Goal: Information Seeking & Learning: Learn about a topic

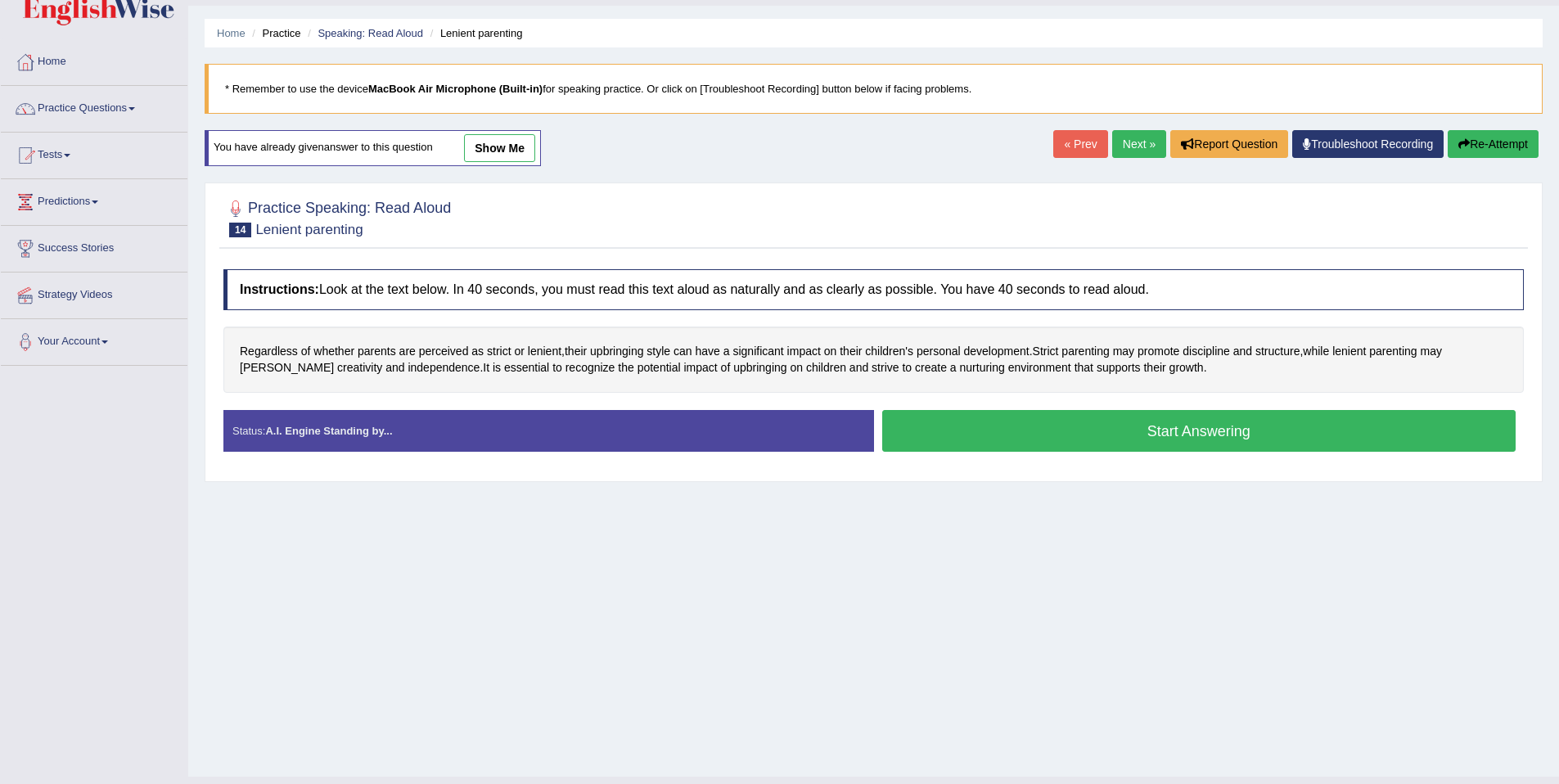
click at [906, 435] on button "Start Answering" at bounding box center [1199, 430] width 634 height 42
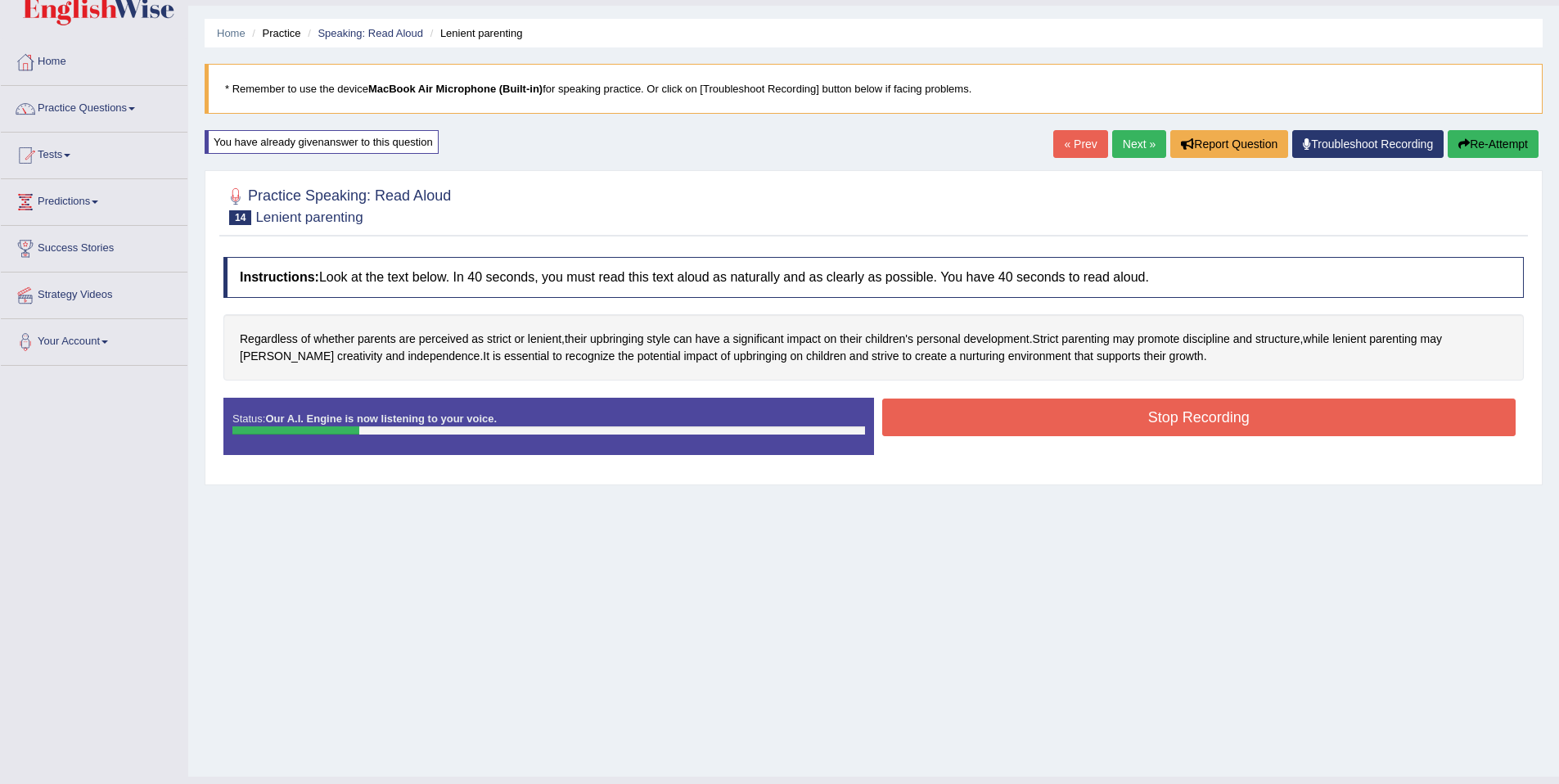
scroll to position [75, 0]
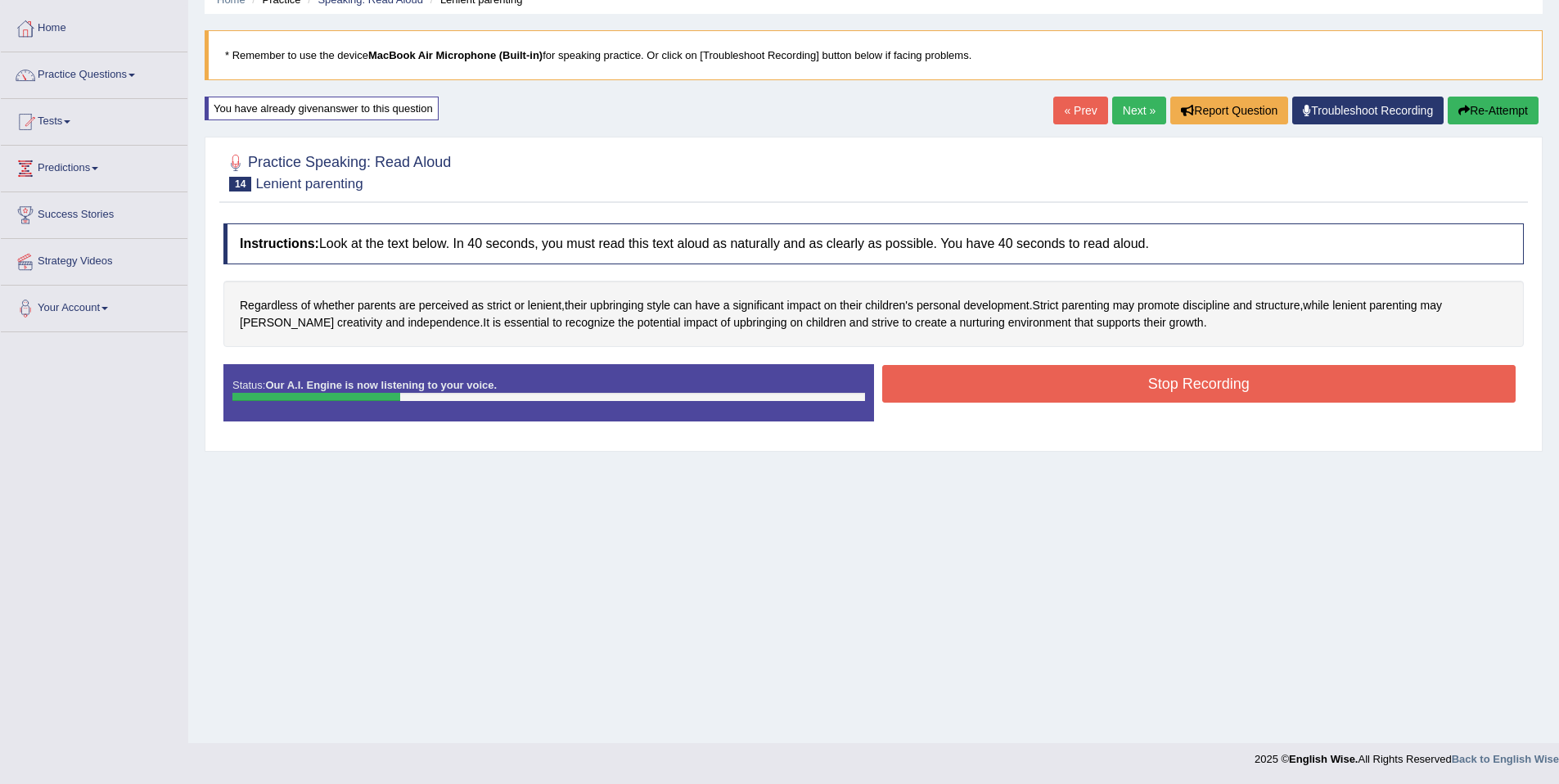
click at [906, 389] on button "Stop Recording" at bounding box center [1199, 383] width 634 height 38
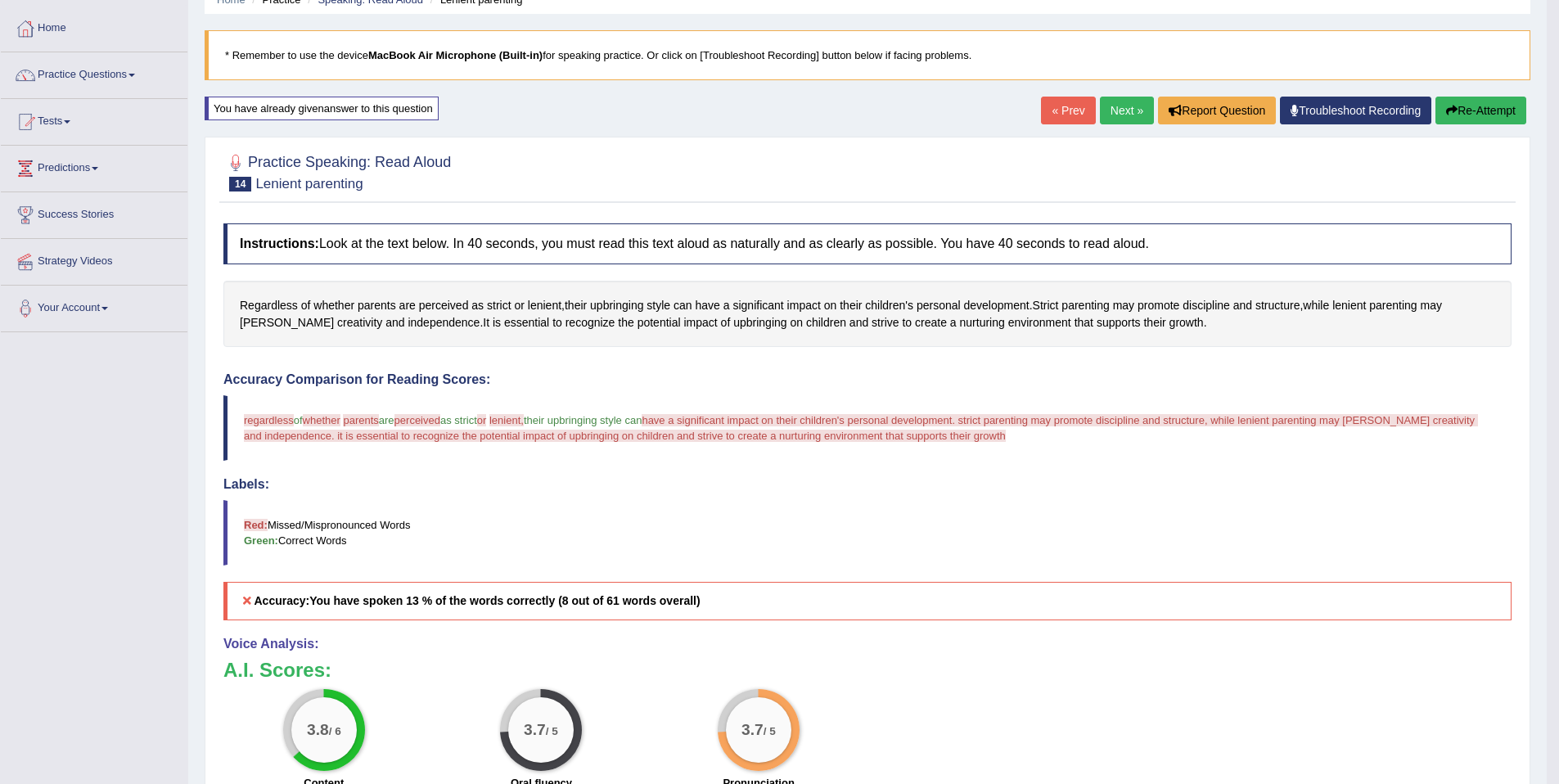
click at [906, 117] on link "Next »" at bounding box center [1127, 110] width 54 height 28
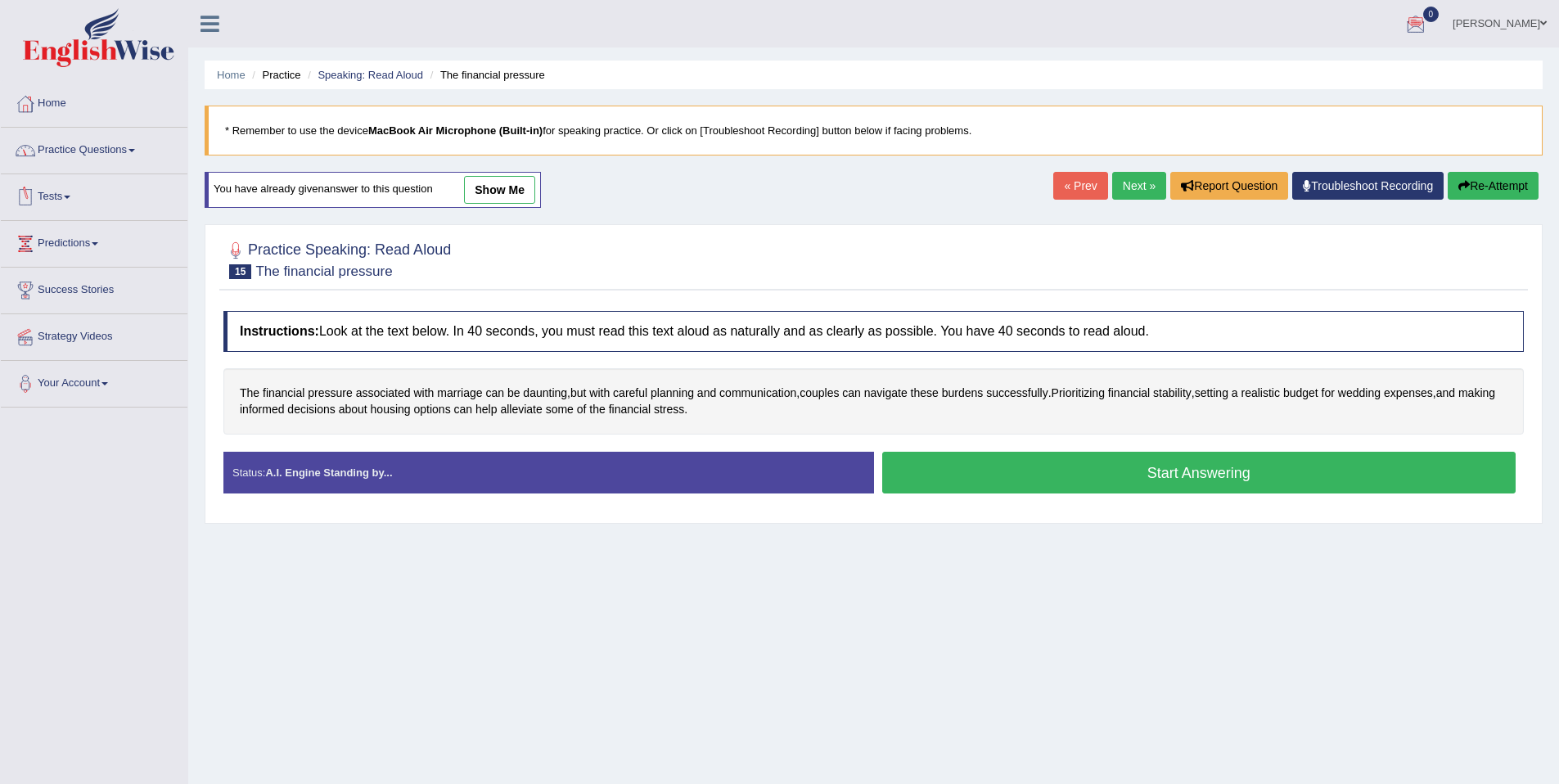
click at [132, 150] on link "Practice Questions" at bounding box center [94, 148] width 187 height 41
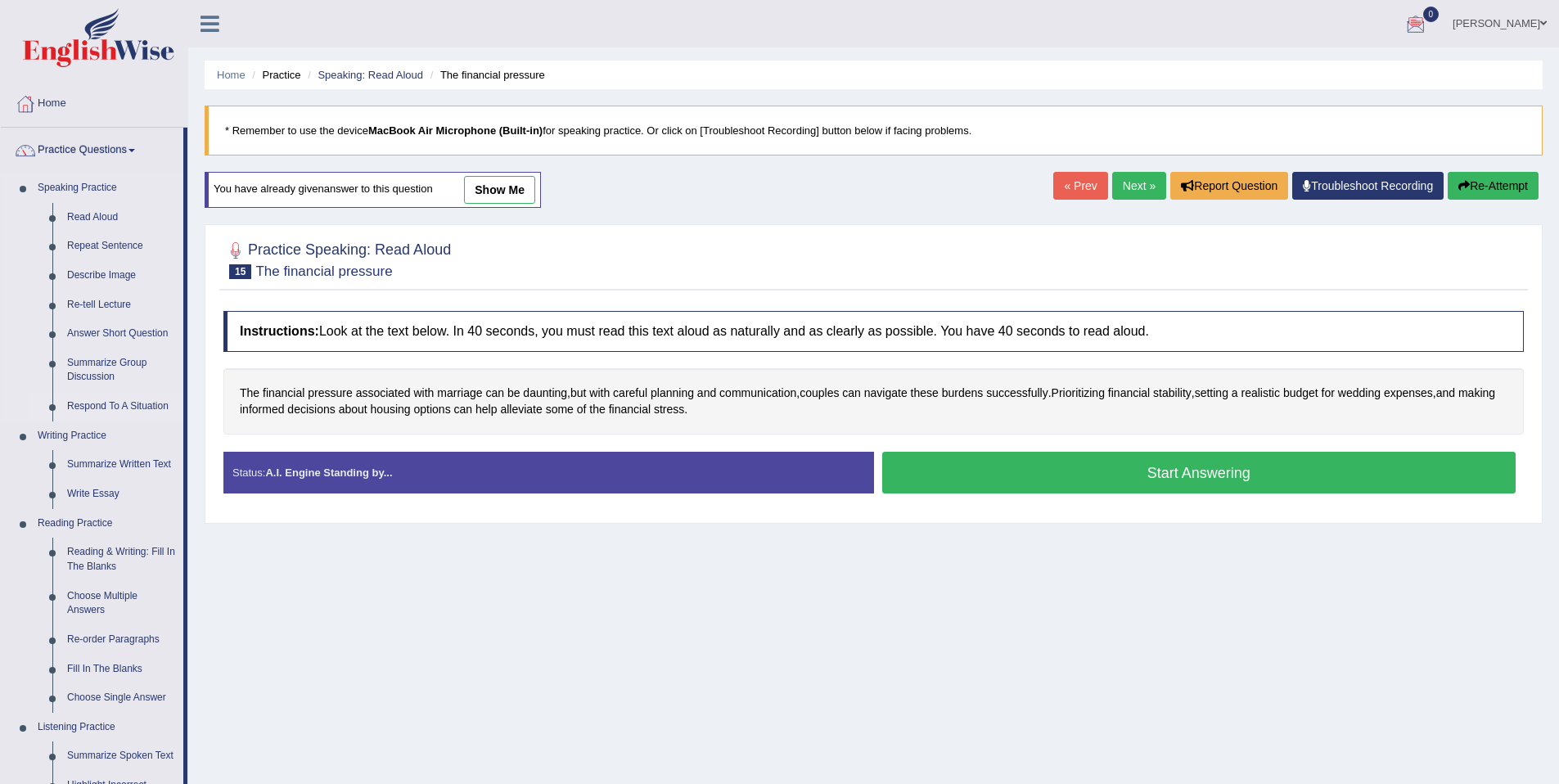
click at [109, 407] on link "Respond To A Situation" at bounding box center [121, 406] width 123 height 30
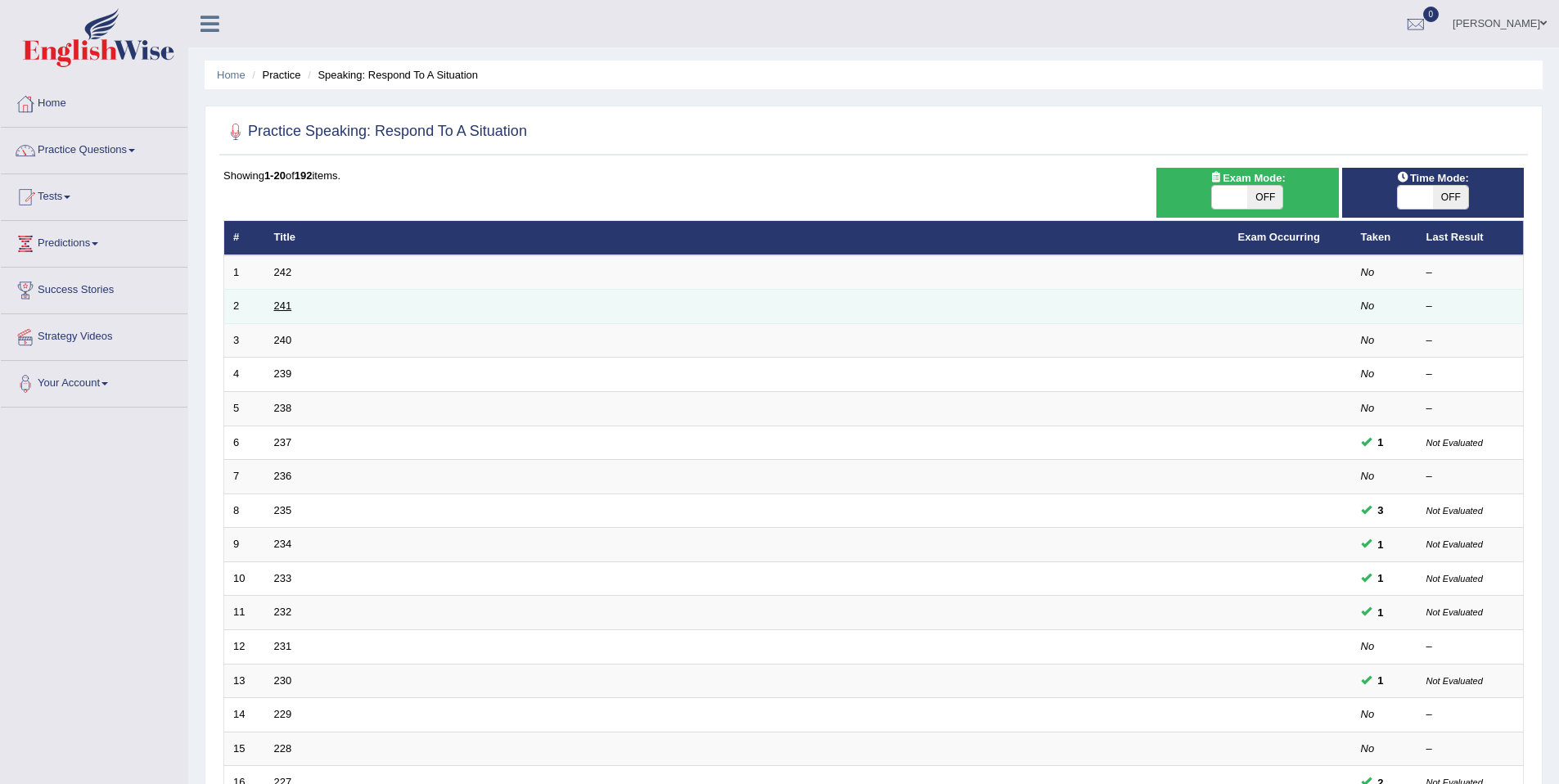
click at [277, 306] on link "241" at bounding box center [282, 305] width 18 height 12
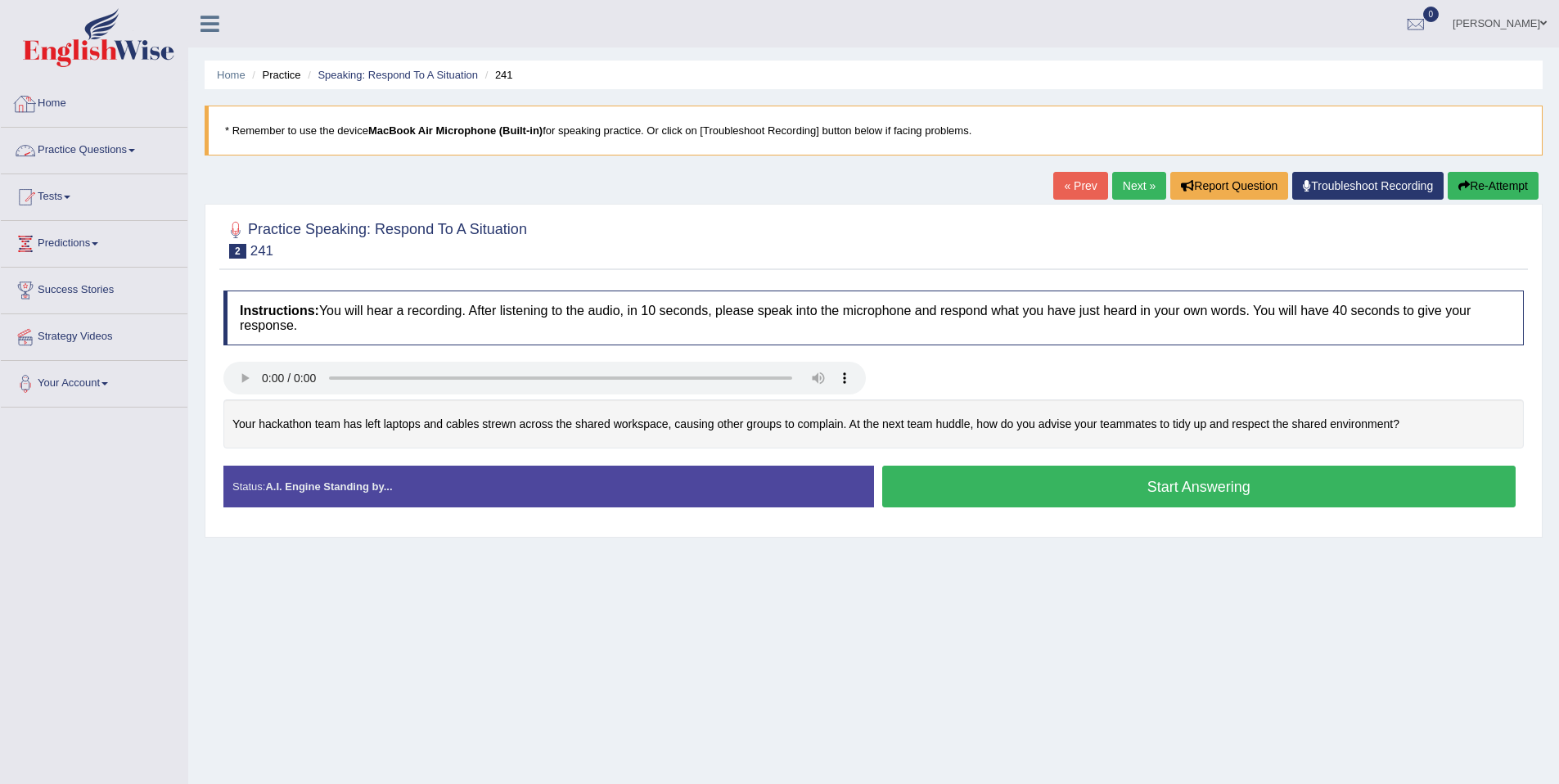
click at [60, 104] on link "Home" at bounding box center [94, 102] width 187 height 41
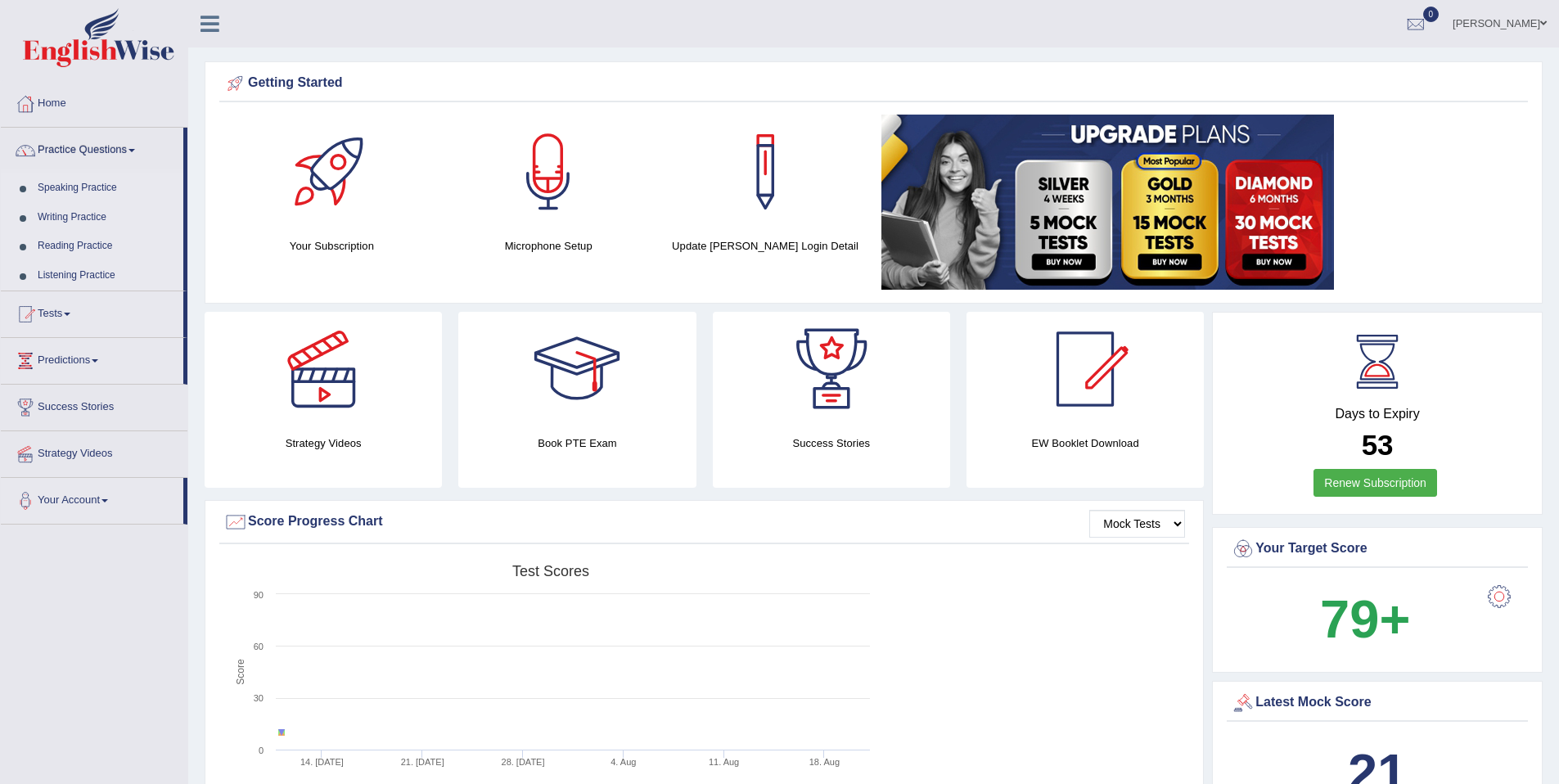
click at [76, 183] on link "Speaking Practice" at bounding box center [106, 188] width 153 height 30
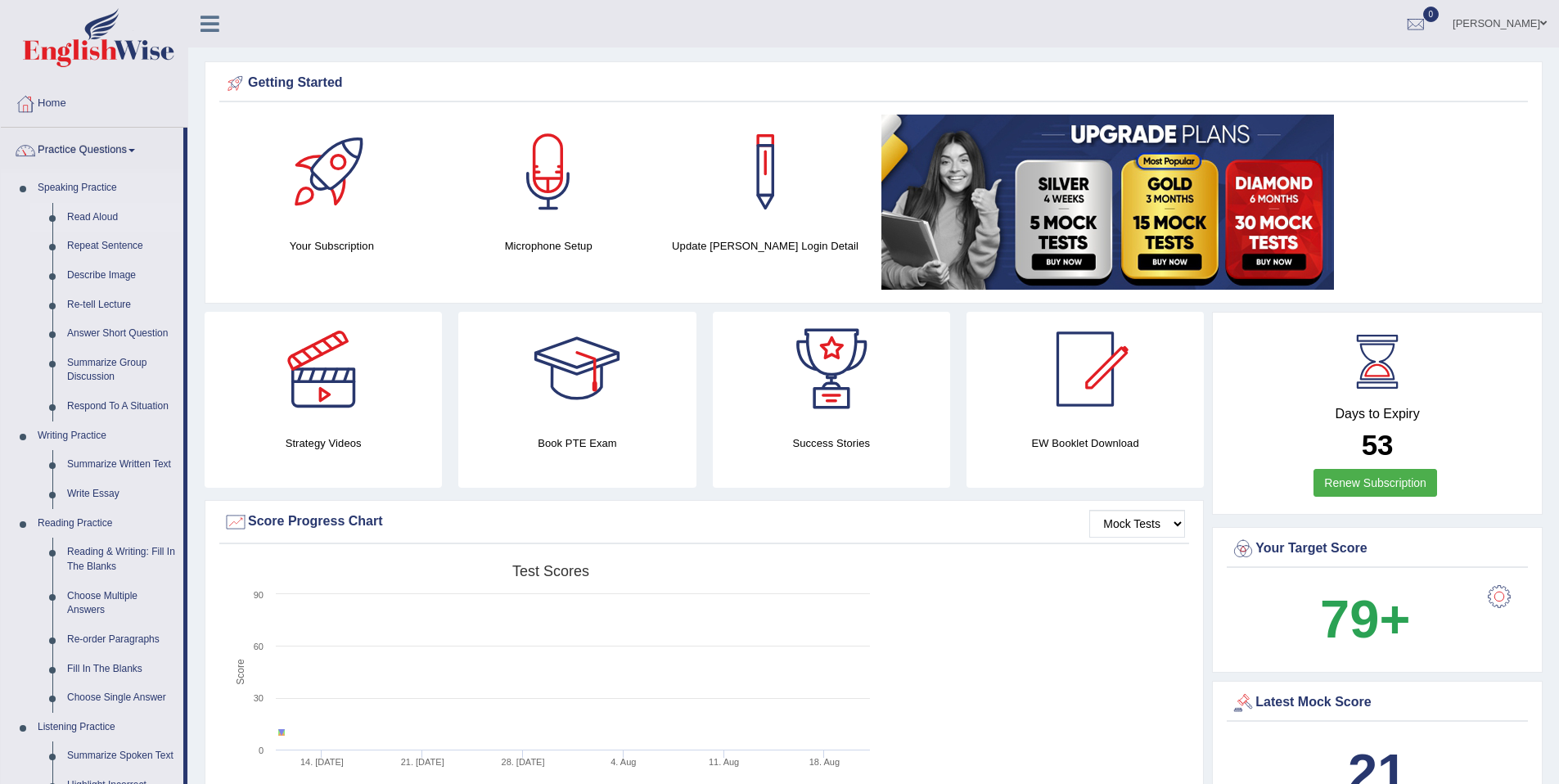
click at [88, 218] on link "Read Aloud" at bounding box center [121, 218] width 123 height 30
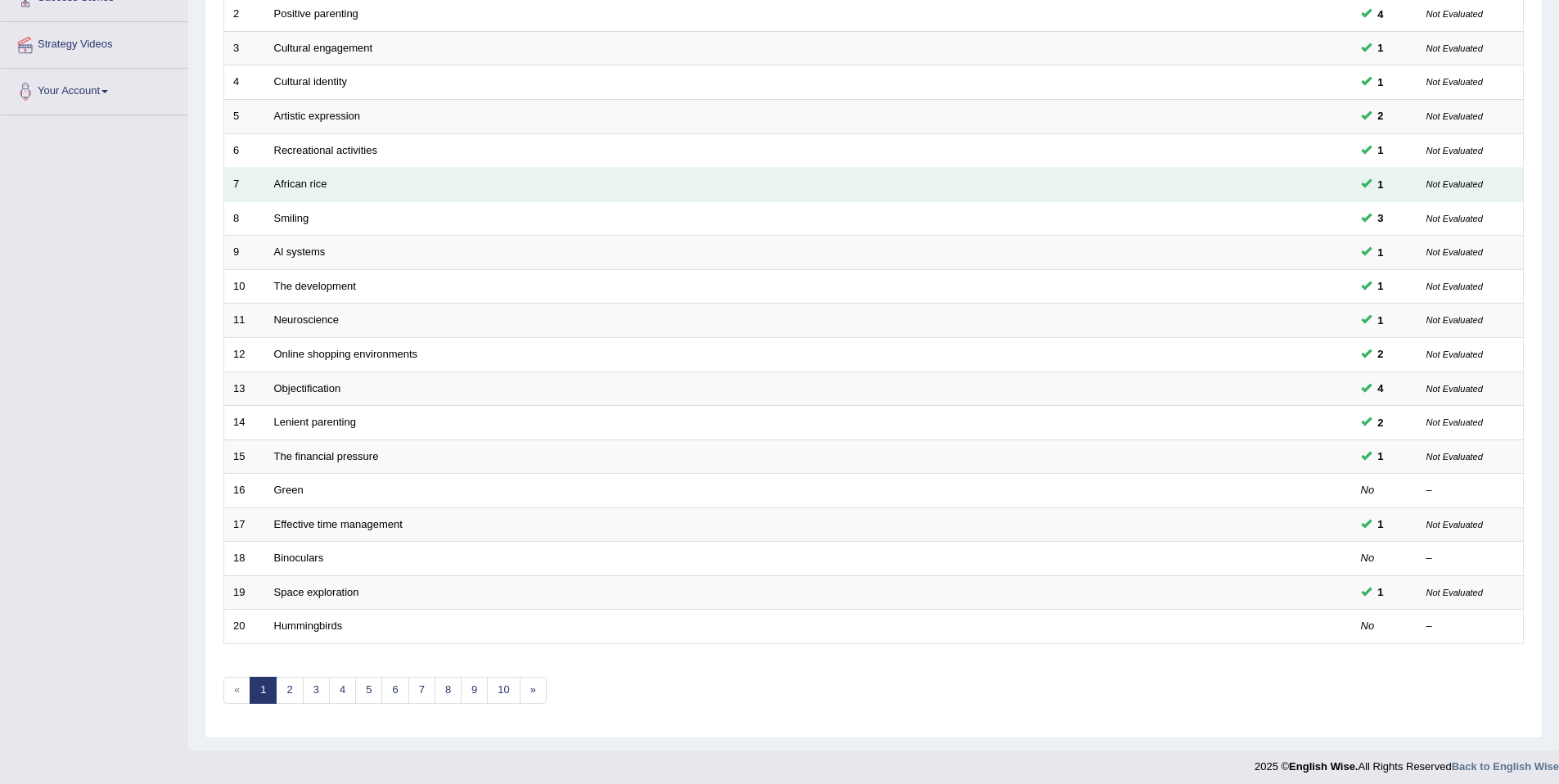
scroll to position [300, 0]
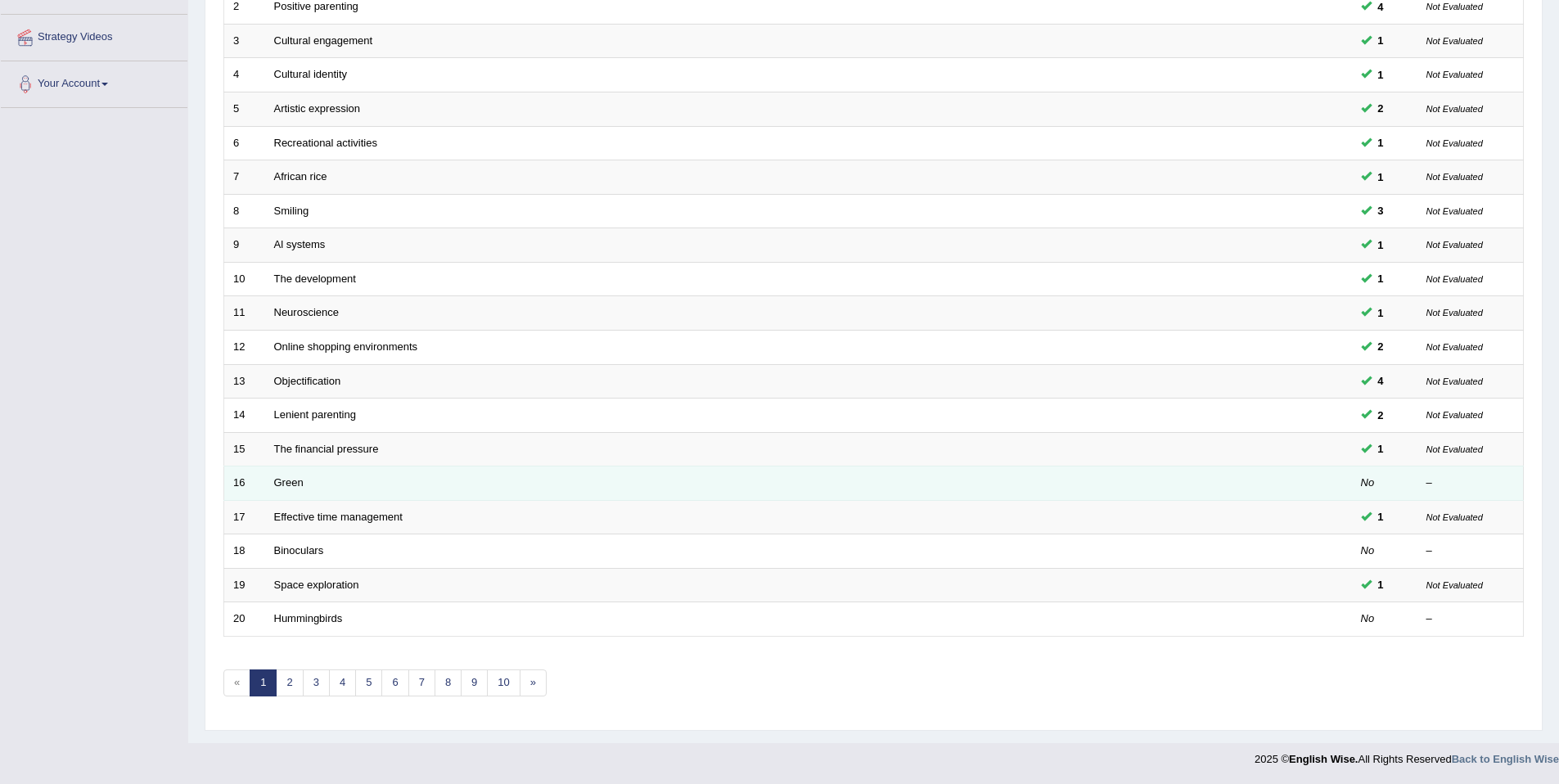
click at [308, 479] on td "Green" at bounding box center [746, 483] width 964 height 34
click at [304, 479] on td "Green" at bounding box center [746, 483] width 964 height 34
click at [300, 485] on link "Green" at bounding box center [289, 481] width 30 height 12
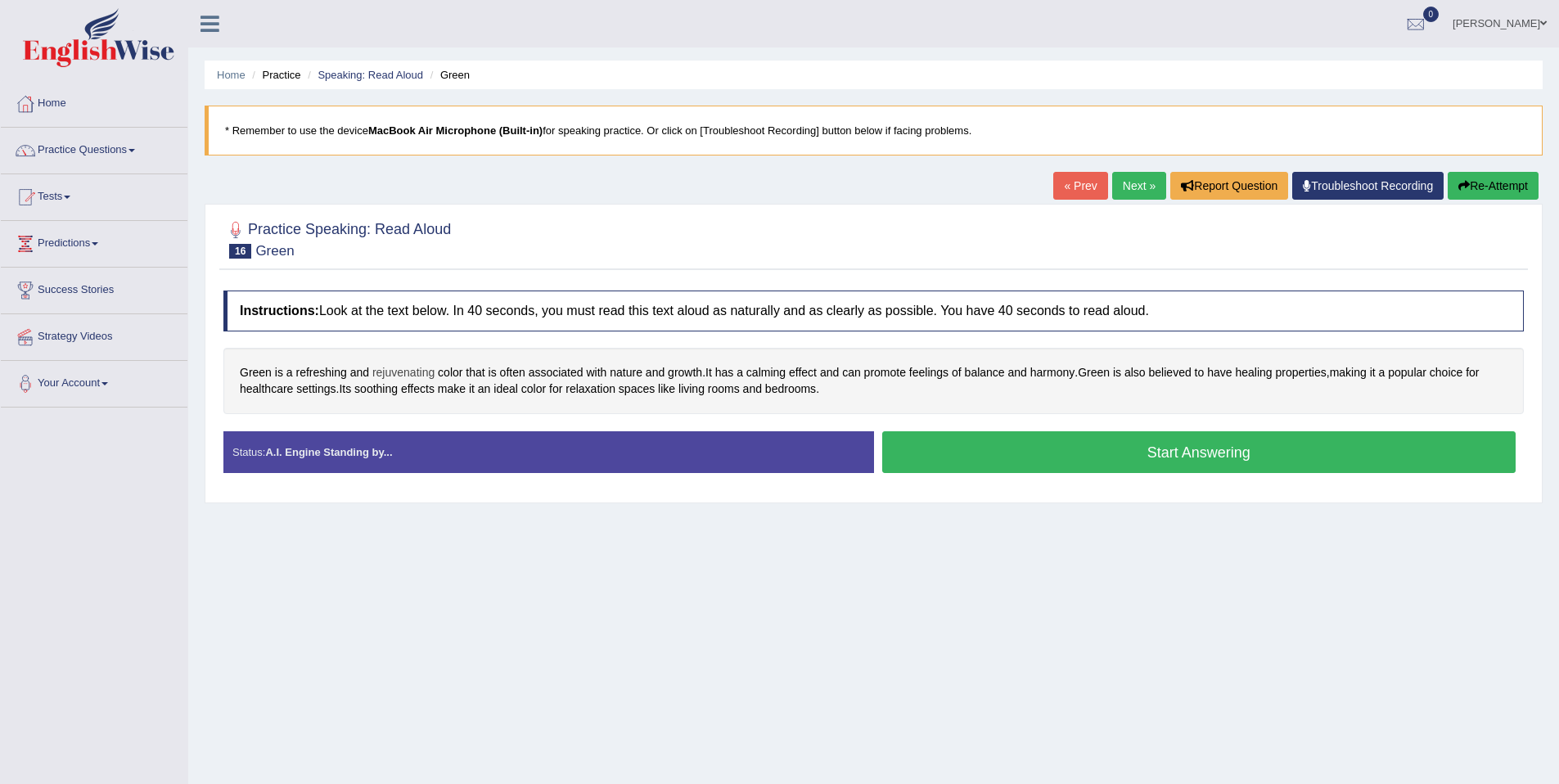
click at [400, 377] on span "rejuvenating" at bounding box center [403, 372] width 62 height 18
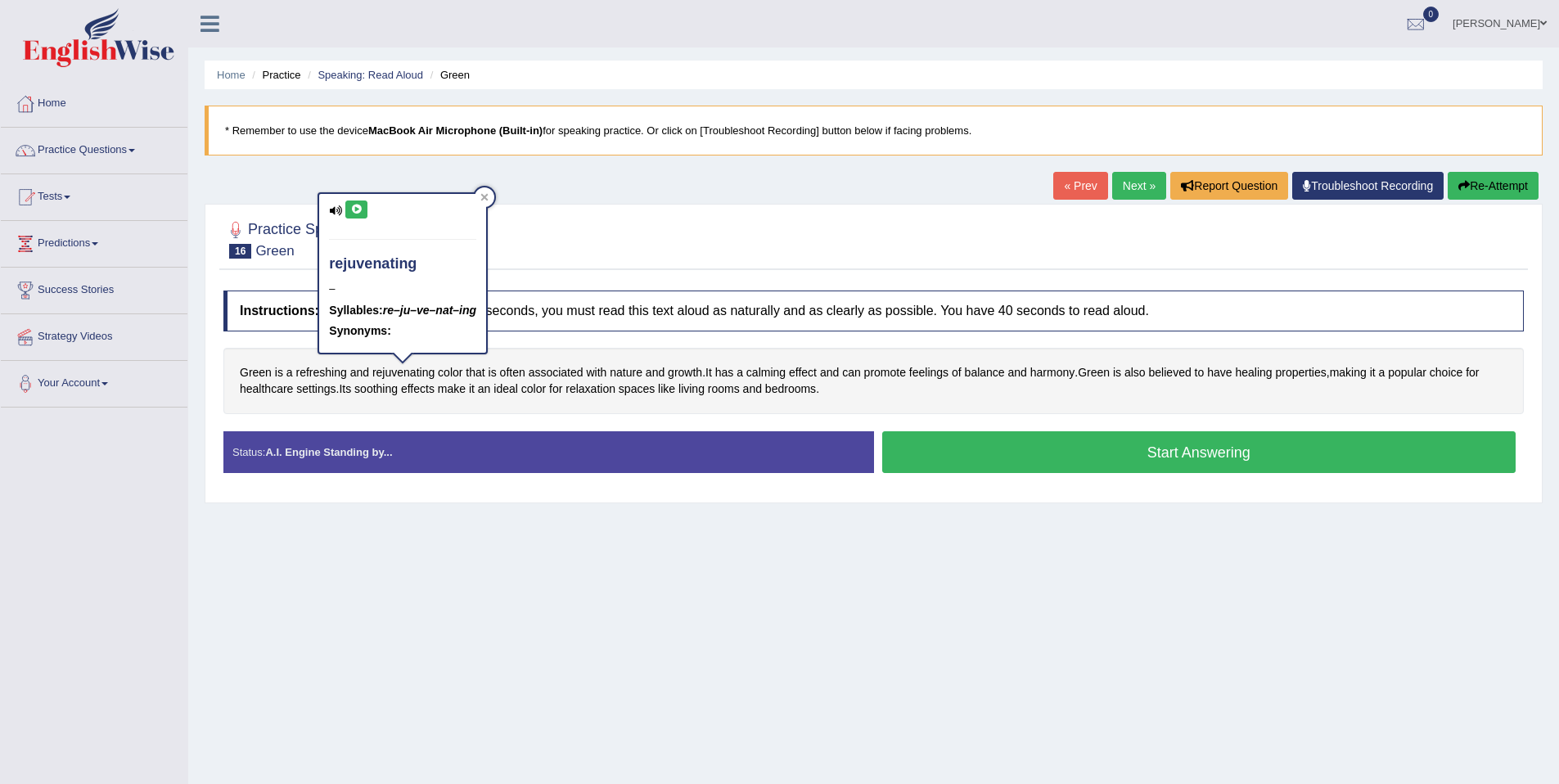
click at [348, 212] on button at bounding box center [356, 209] width 22 height 18
click at [357, 205] on icon at bounding box center [355, 209] width 12 height 10
click at [987, 466] on button "Start Answering" at bounding box center [1199, 452] width 634 height 42
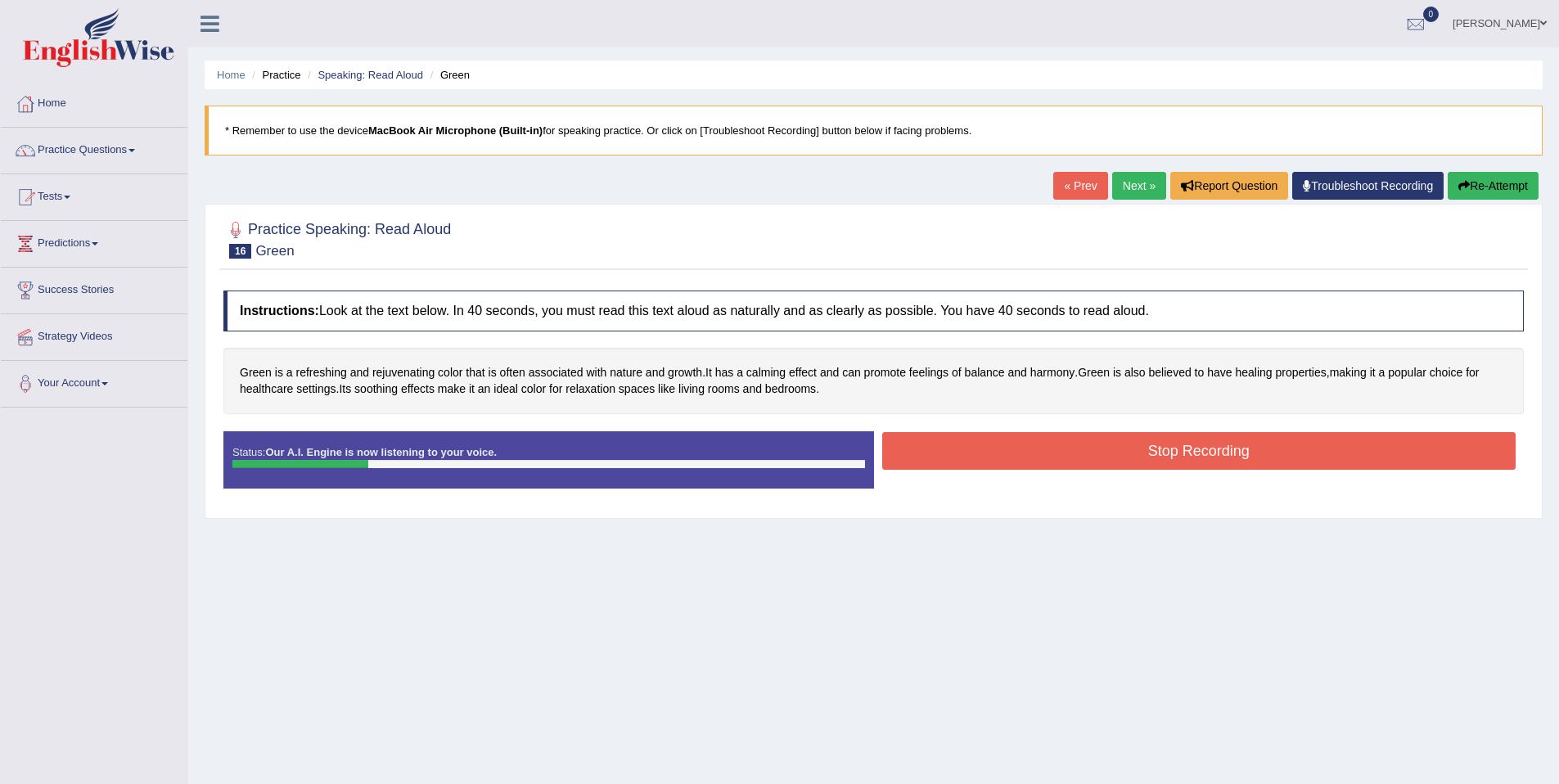
click at [985, 455] on button "Stop Recording" at bounding box center [1199, 451] width 634 height 38
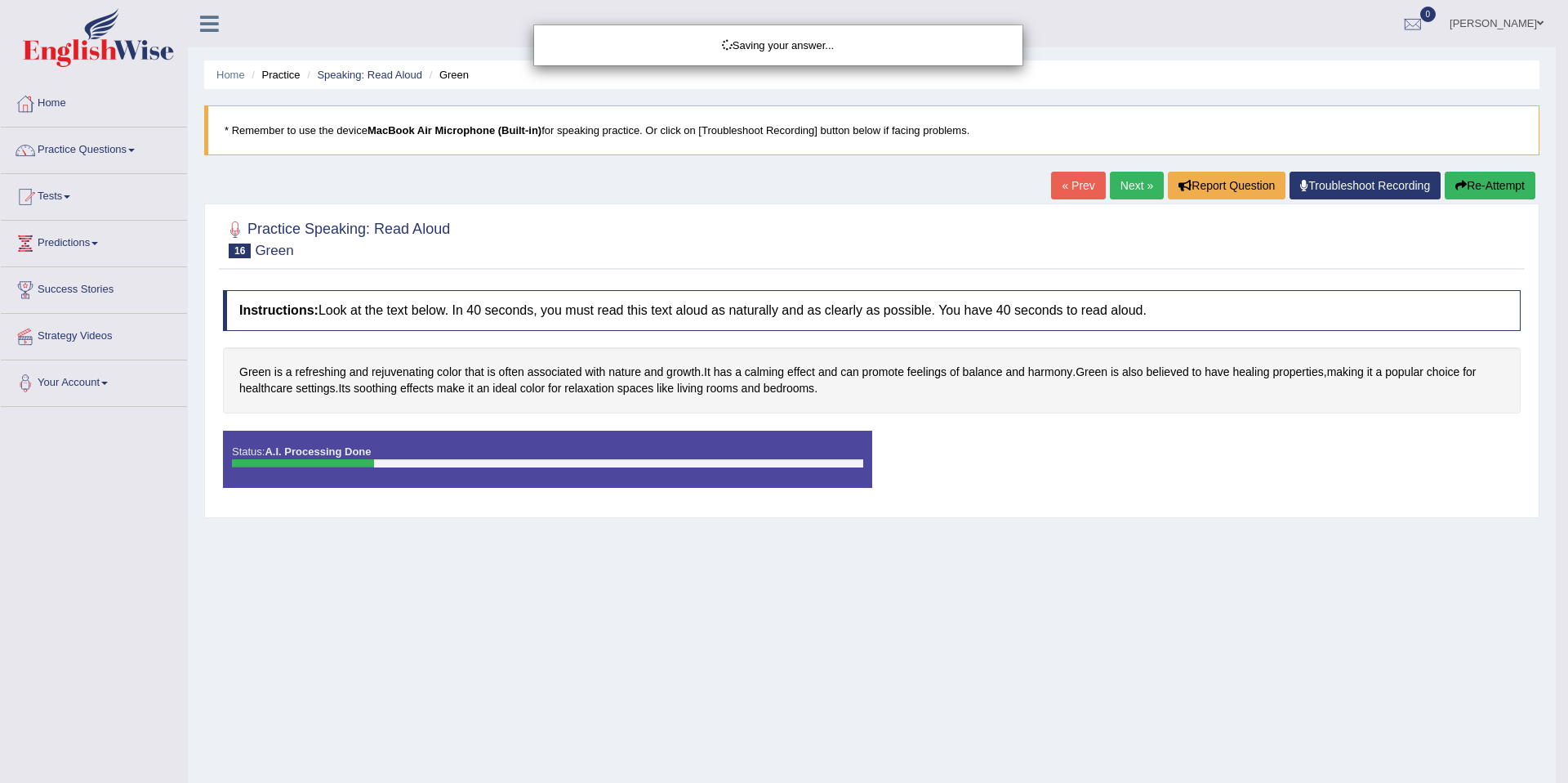
click at [1483, 182] on div "Saving your answer..." at bounding box center [784, 391] width 1568 height 783
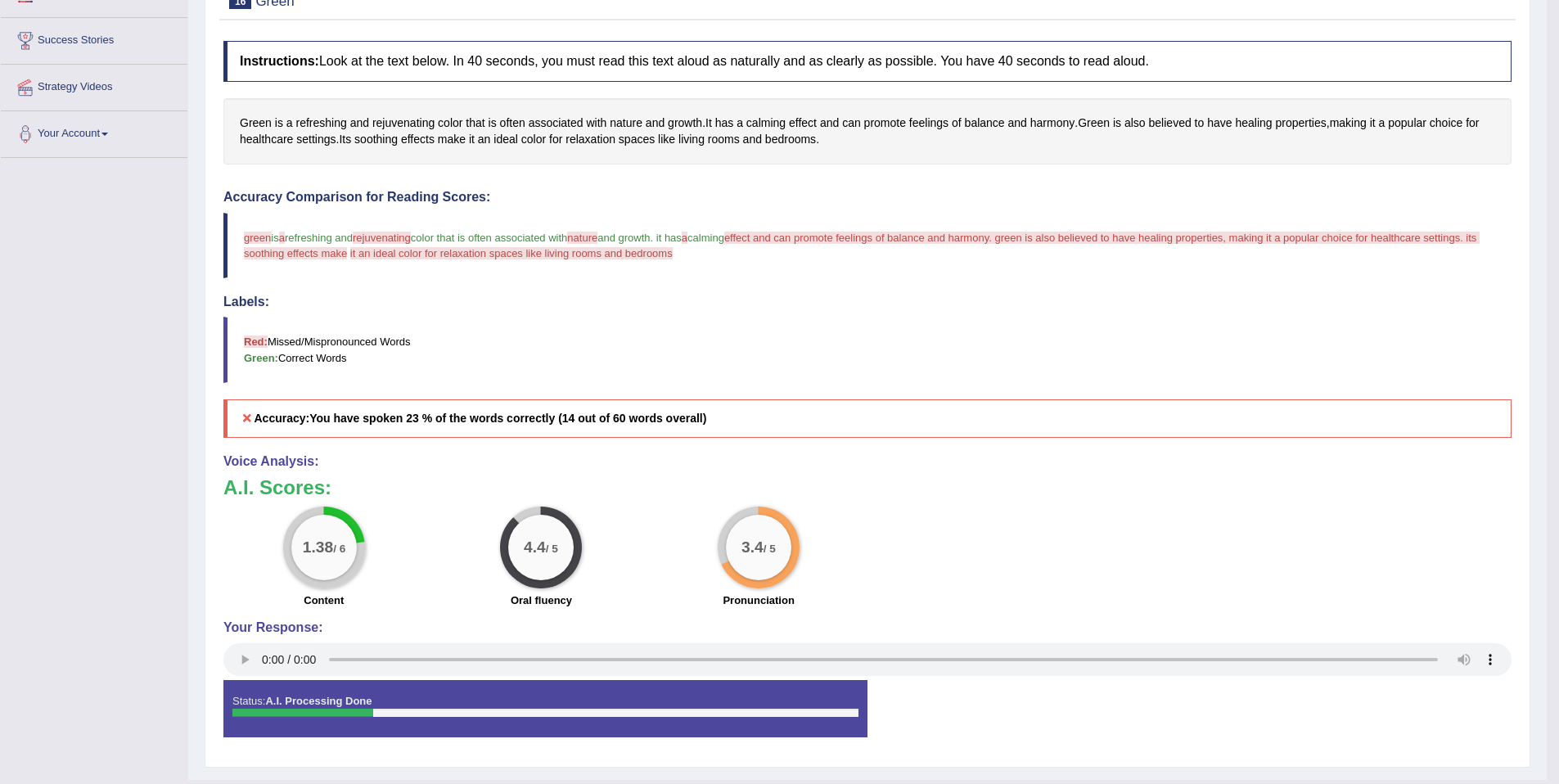
scroll to position [143, 0]
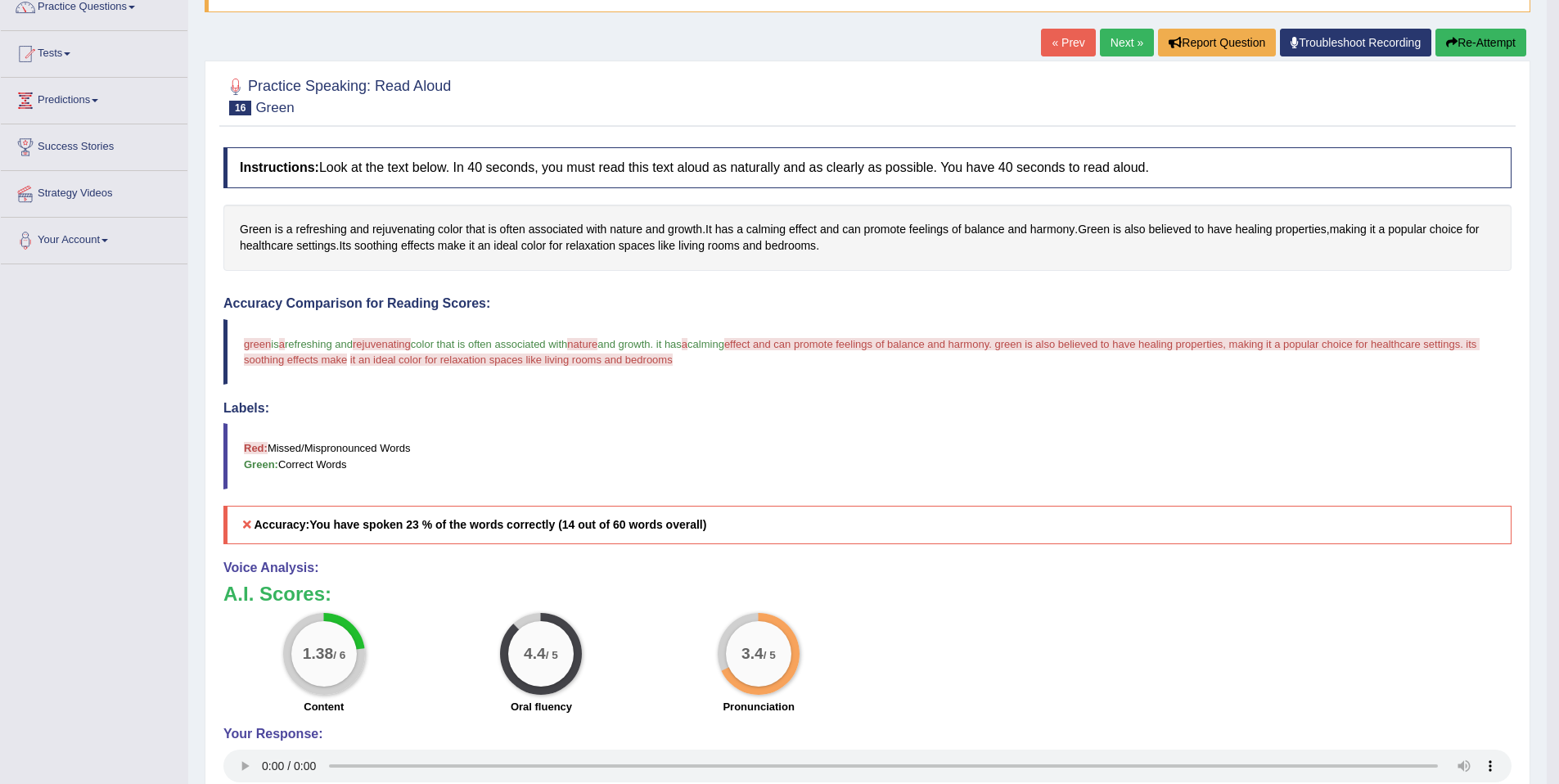
click at [1465, 31] on button "Re-Attempt" at bounding box center [1481, 43] width 91 height 28
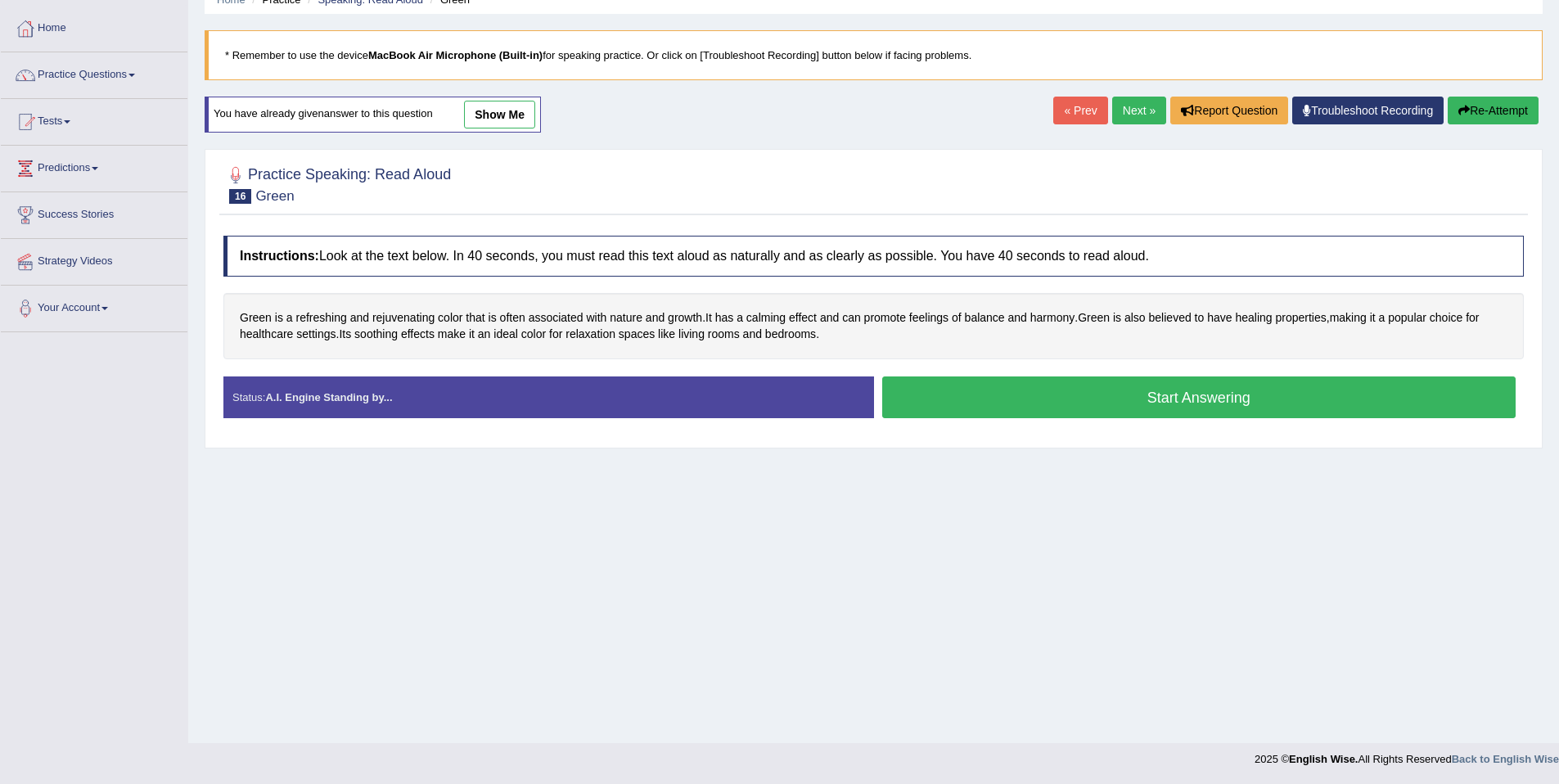
click at [983, 386] on button "Start Answering" at bounding box center [1199, 397] width 634 height 42
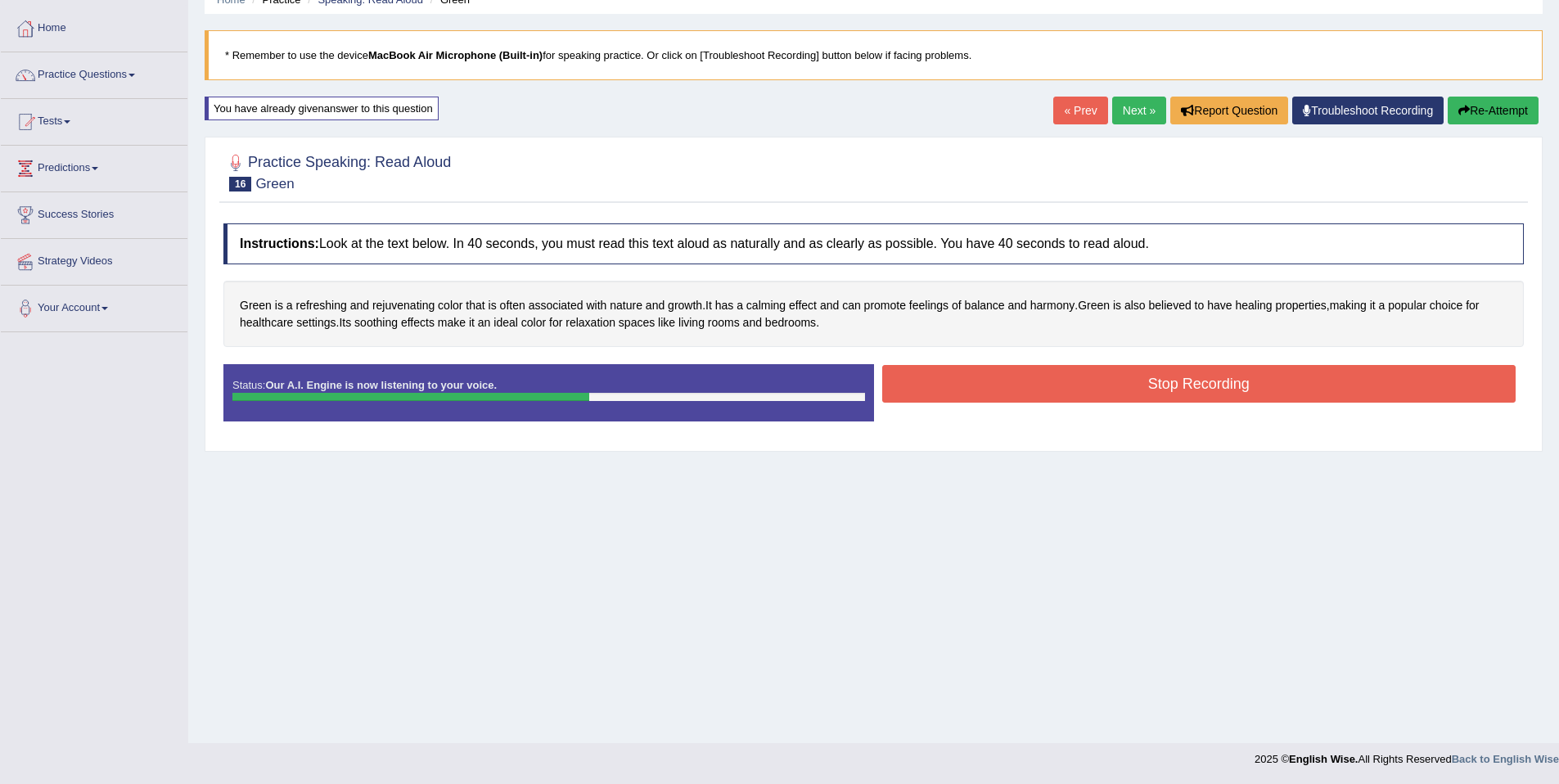
click at [1132, 378] on button "Stop Recording" at bounding box center [1199, 383] width 634 height 38
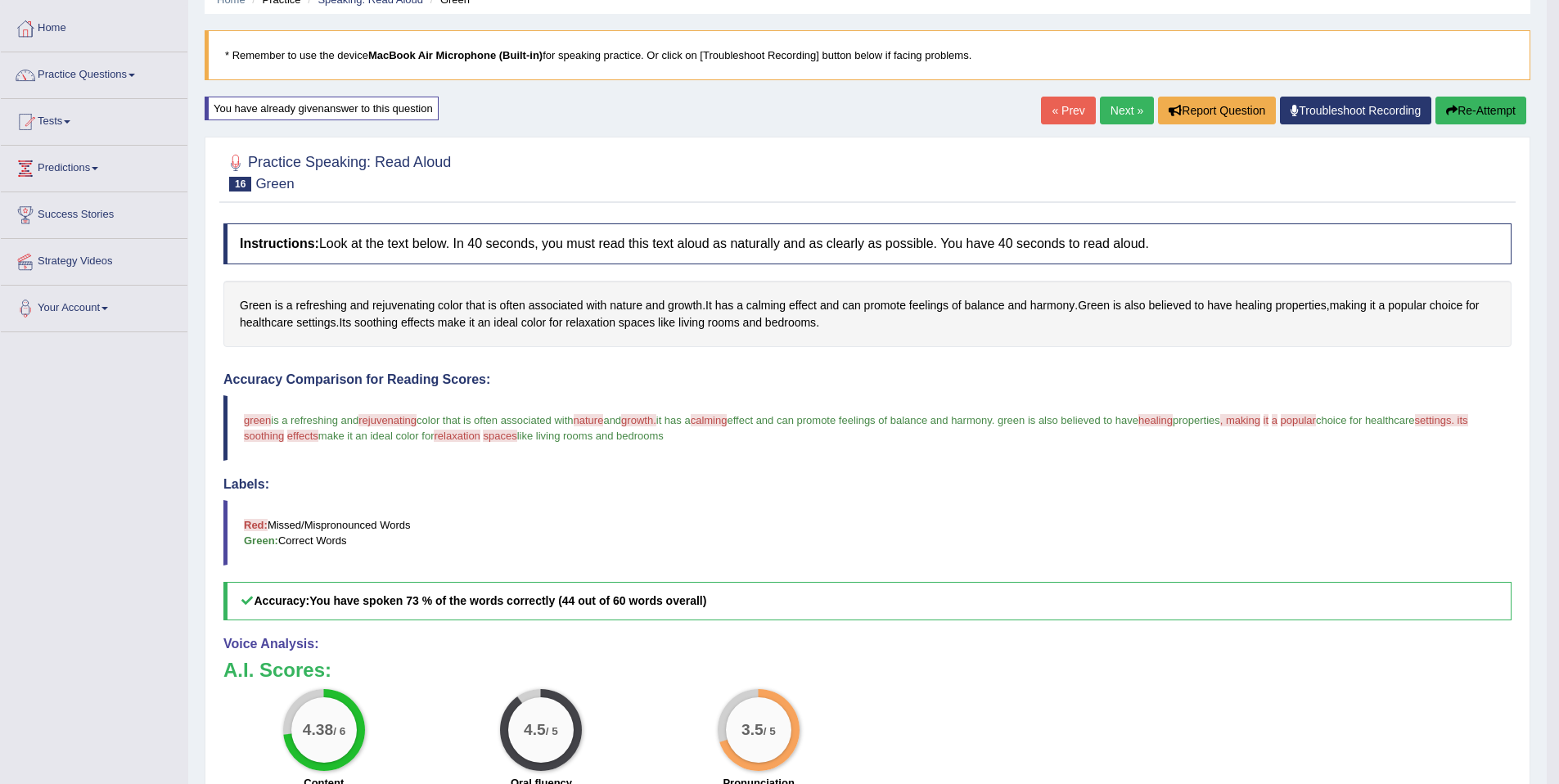
click at [1100, 117] on link "Next »" at bounding box center [1127, 110] width 54 height 28
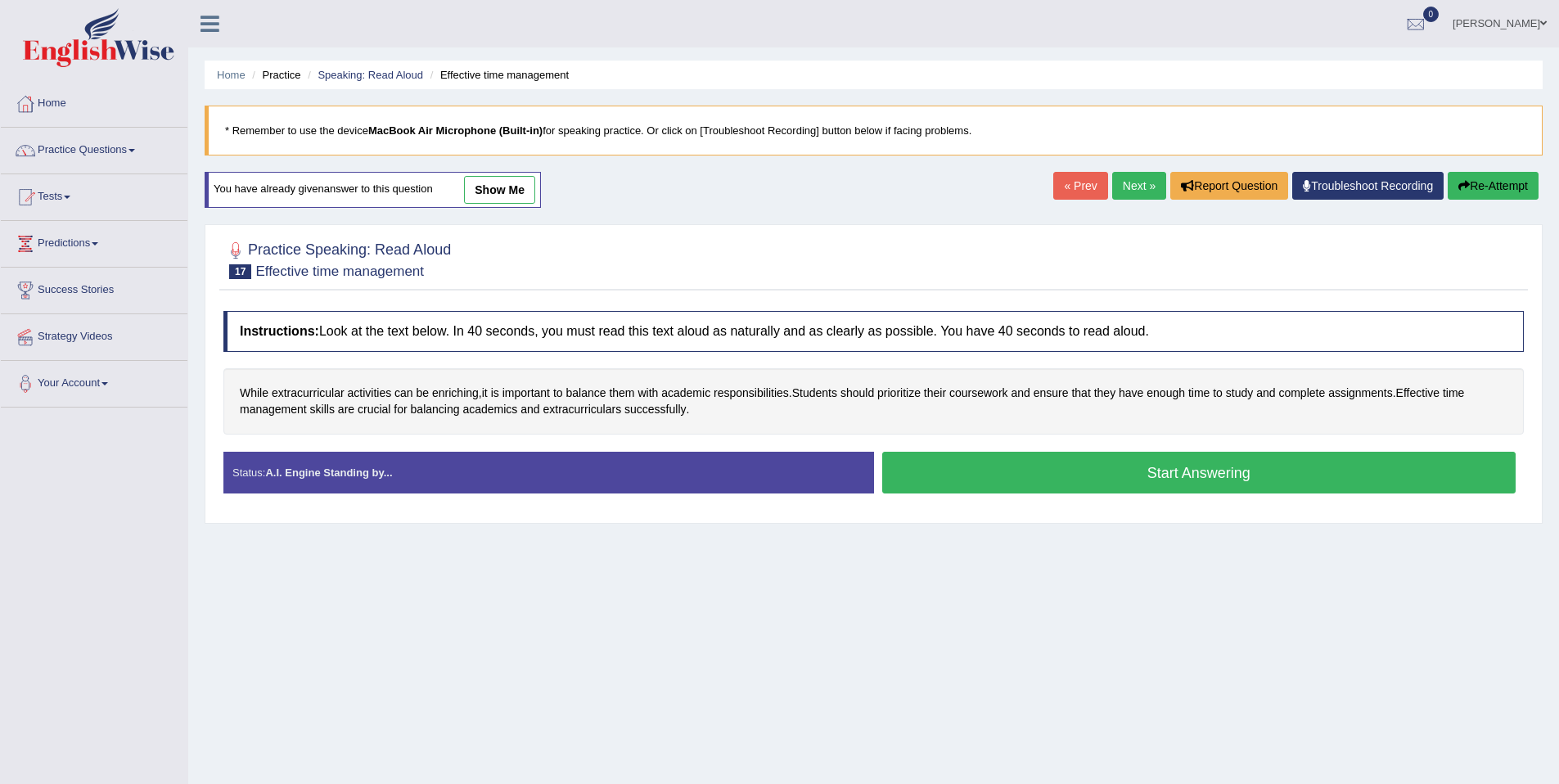
click at [1161, 460] on button "Start Answering" at bounding box center [1199, 472] width 634 height 42
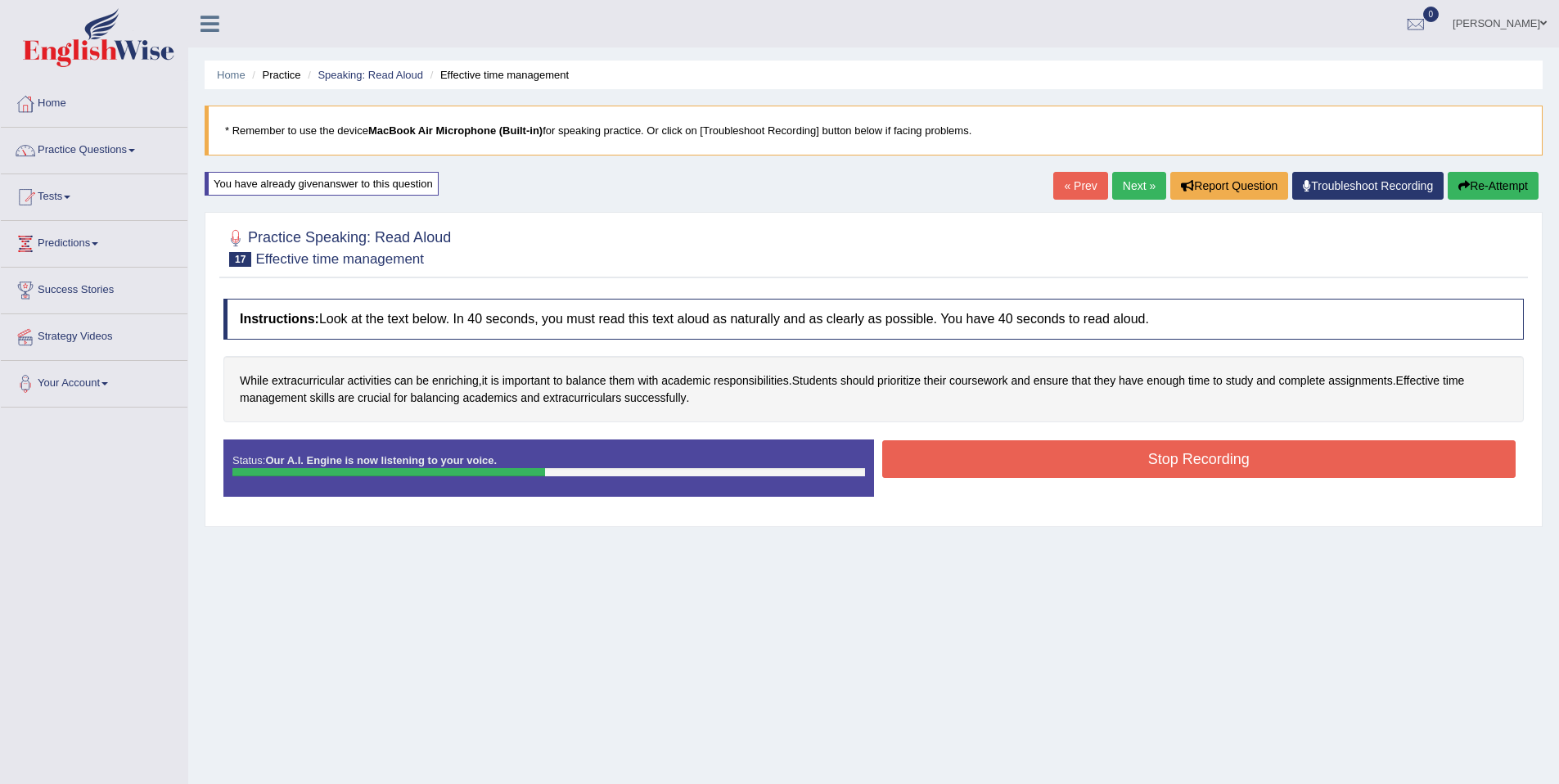
click at [1203, 455] on button "Stop Recording" at bounding box center [1199, 459] width 634 height 38
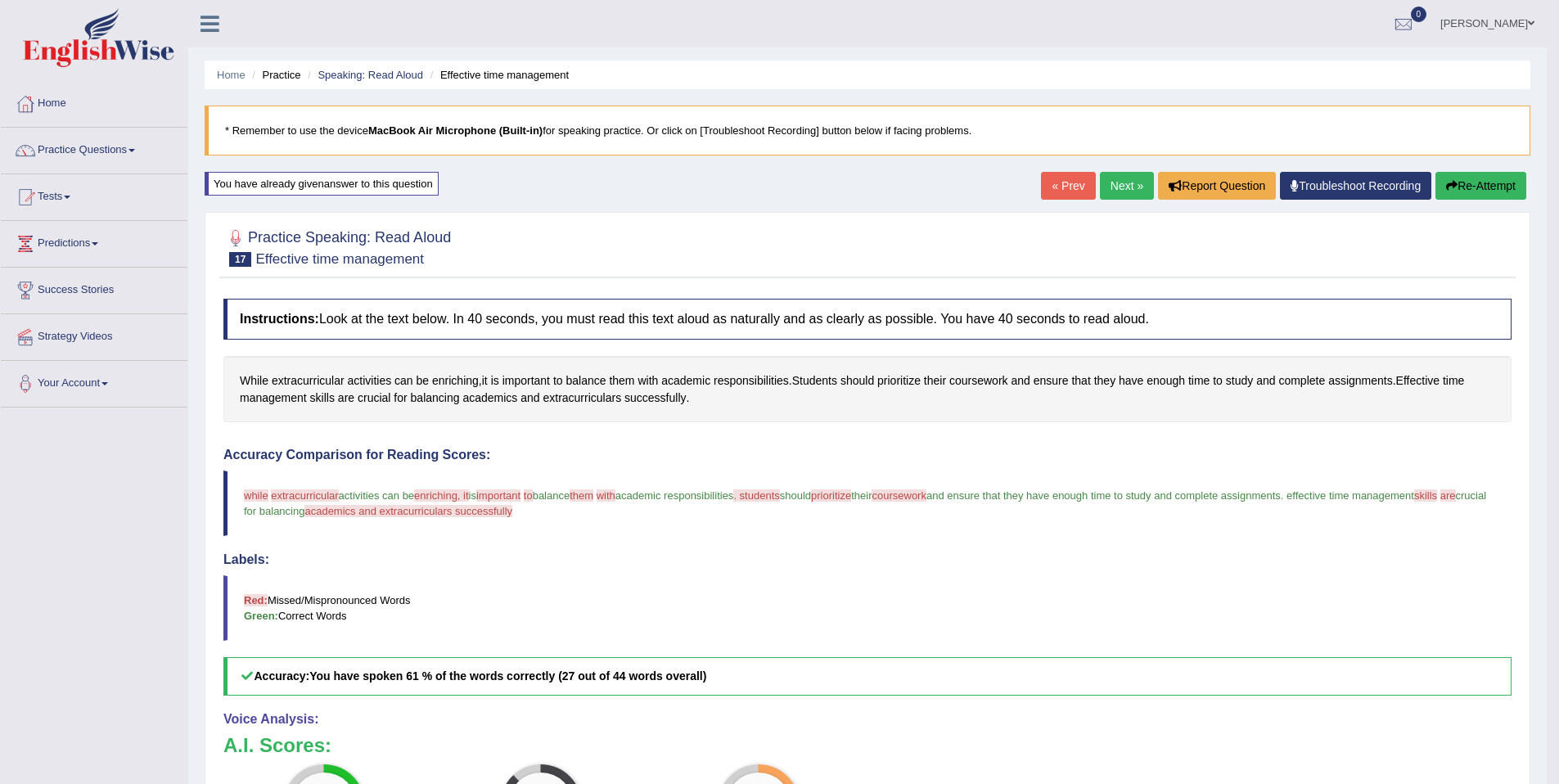
click at [1106, 182] on link "Next »" at bounding box center [1127, 186] width 54 height 28
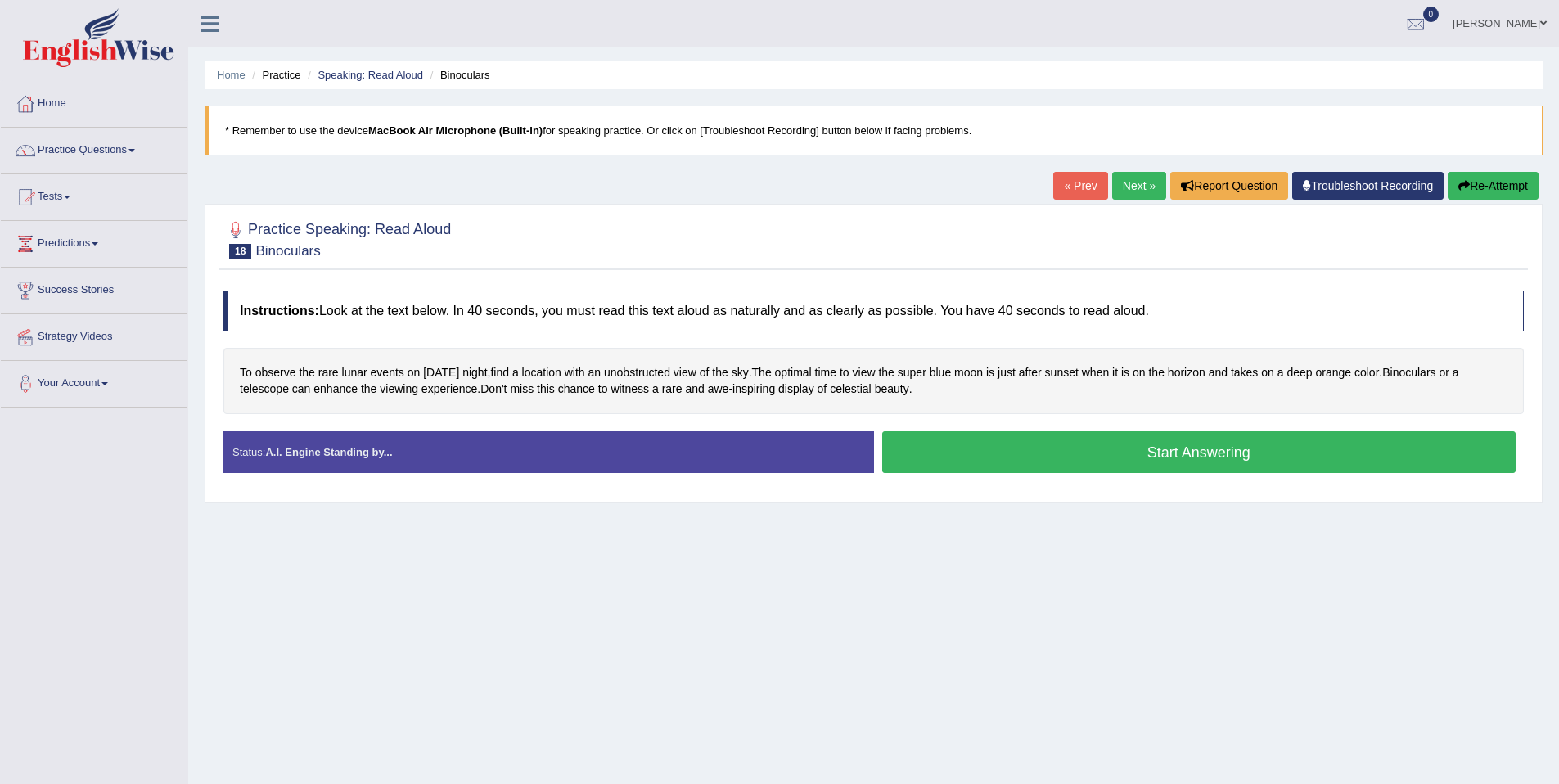
click at [977, 462] on button "Start Answering" at bounding box center [1199, 452] width 634 height 42
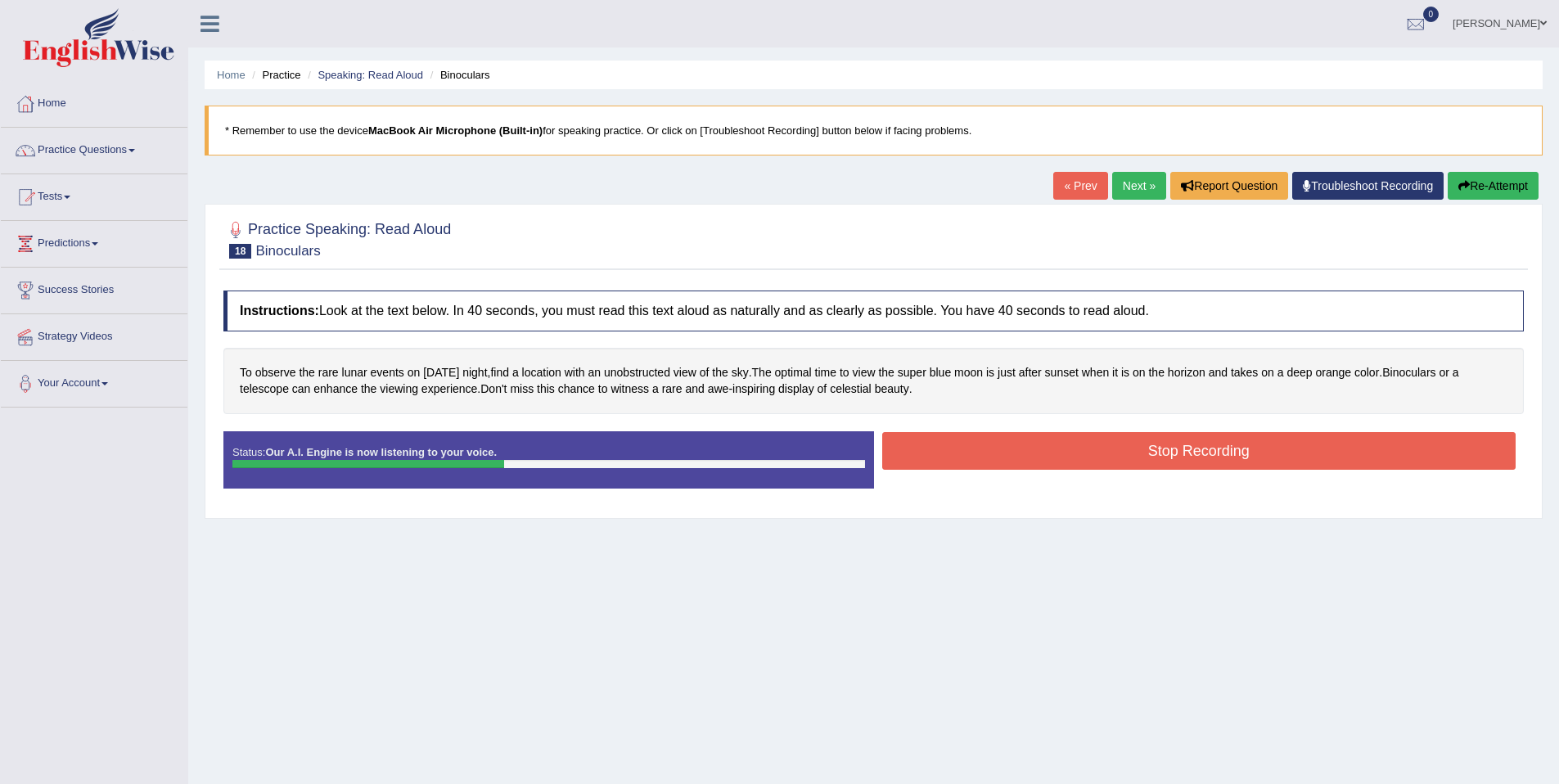
click at [985, 457] on button "Stop Recording" at bounding box center [1199, 451] width 634 height 38
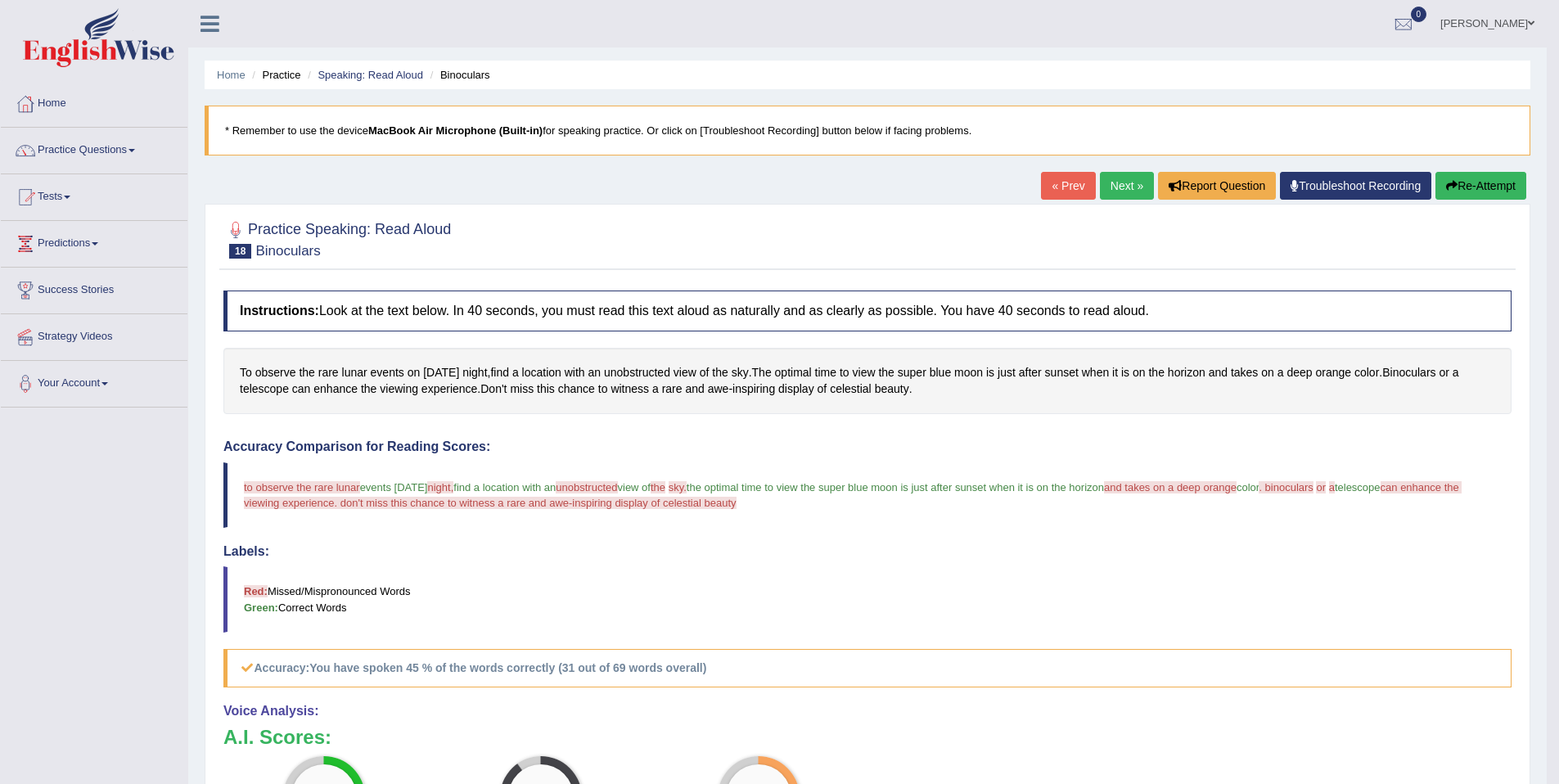
click at [1110, 179] on link "Next »" at bounding box center [1127, 186] width 54 height 28
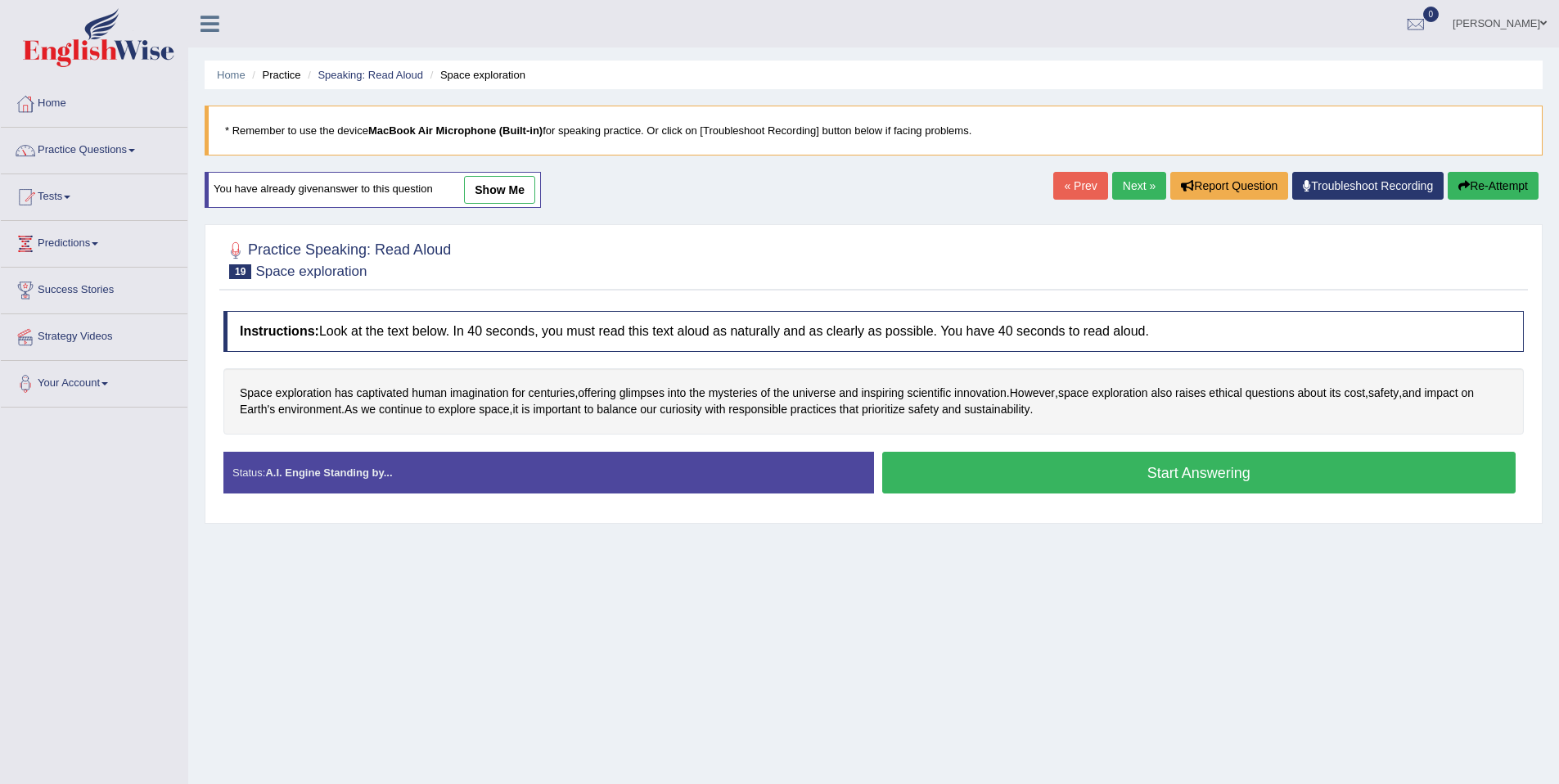
click at [1159, 469] on button "Start Answering" at bounding box center [1199, 472] width 634 height 42
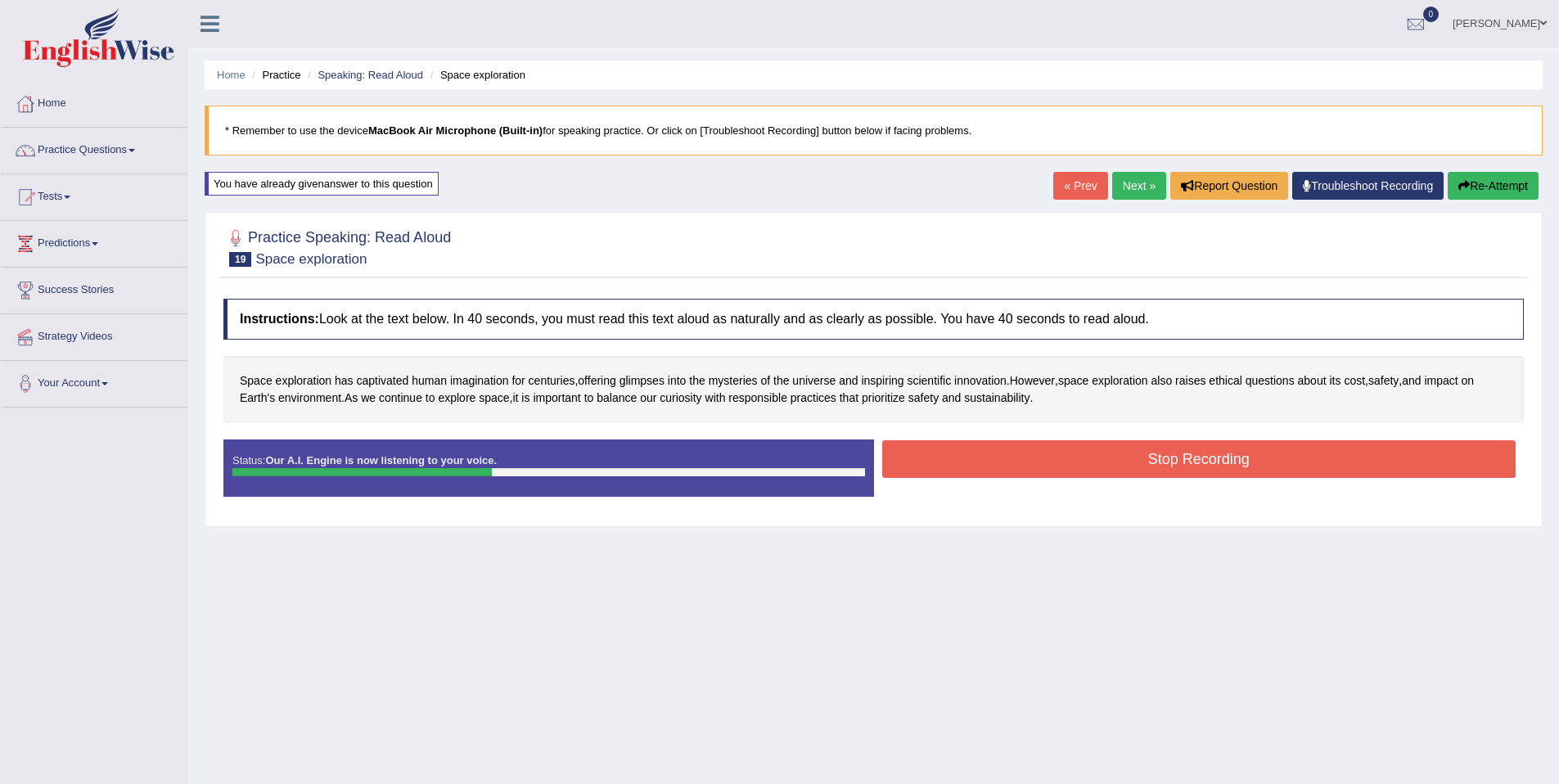
click at [1157, 470] on button "Stop Recording" at bounding box center [1199, 459] width 634 height 38
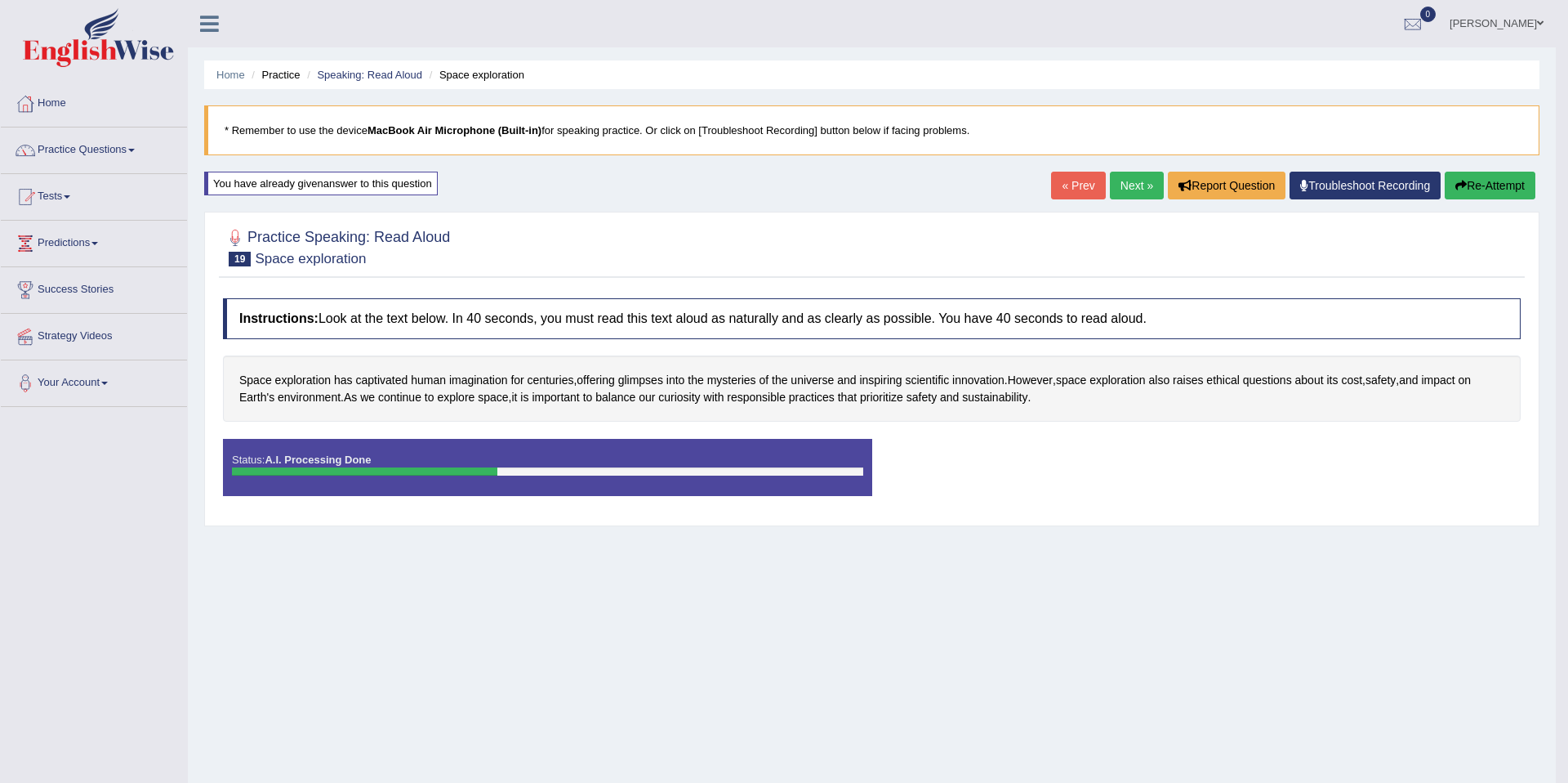
click at [0, 0] on div "Comparing text to speech..." at bounding box center [0, 0] width 0 height 0
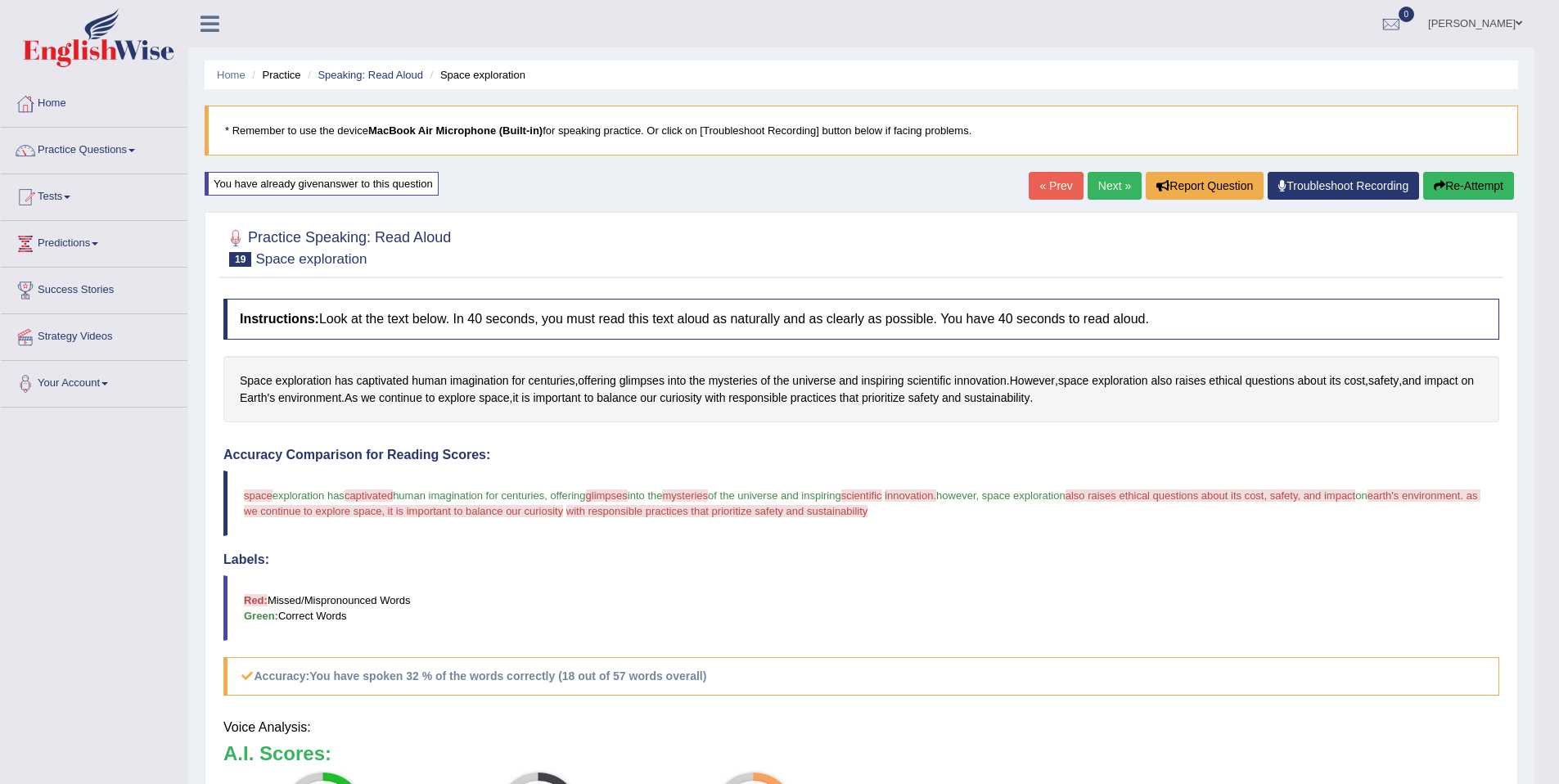
click at [994, 384] on div "Updating answer..." at bounding box center [780, 392] width 1559 height 784
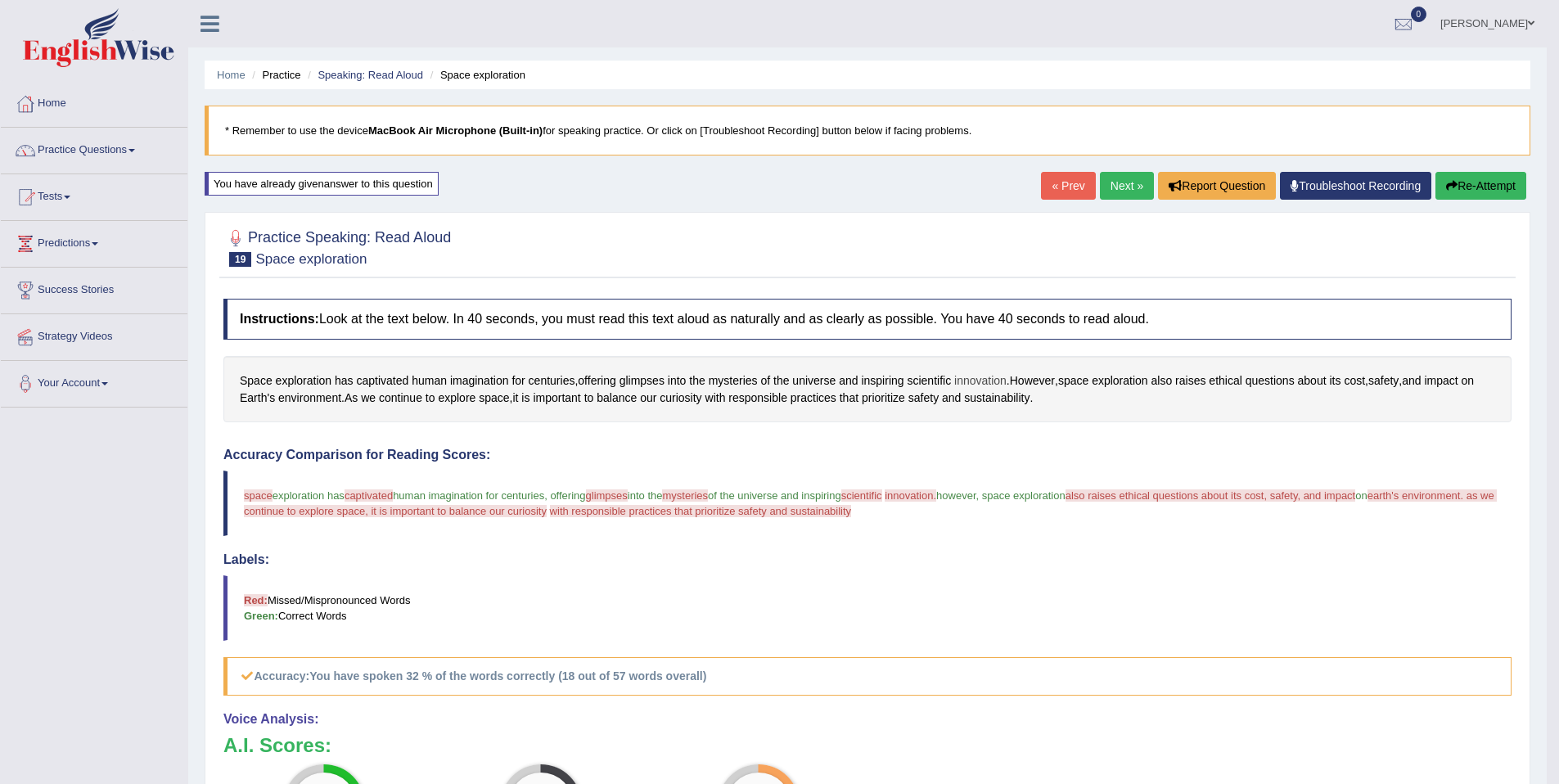
click at [995, 384] on span "innovation" at bounding box center [980, 380] width 53 height 18
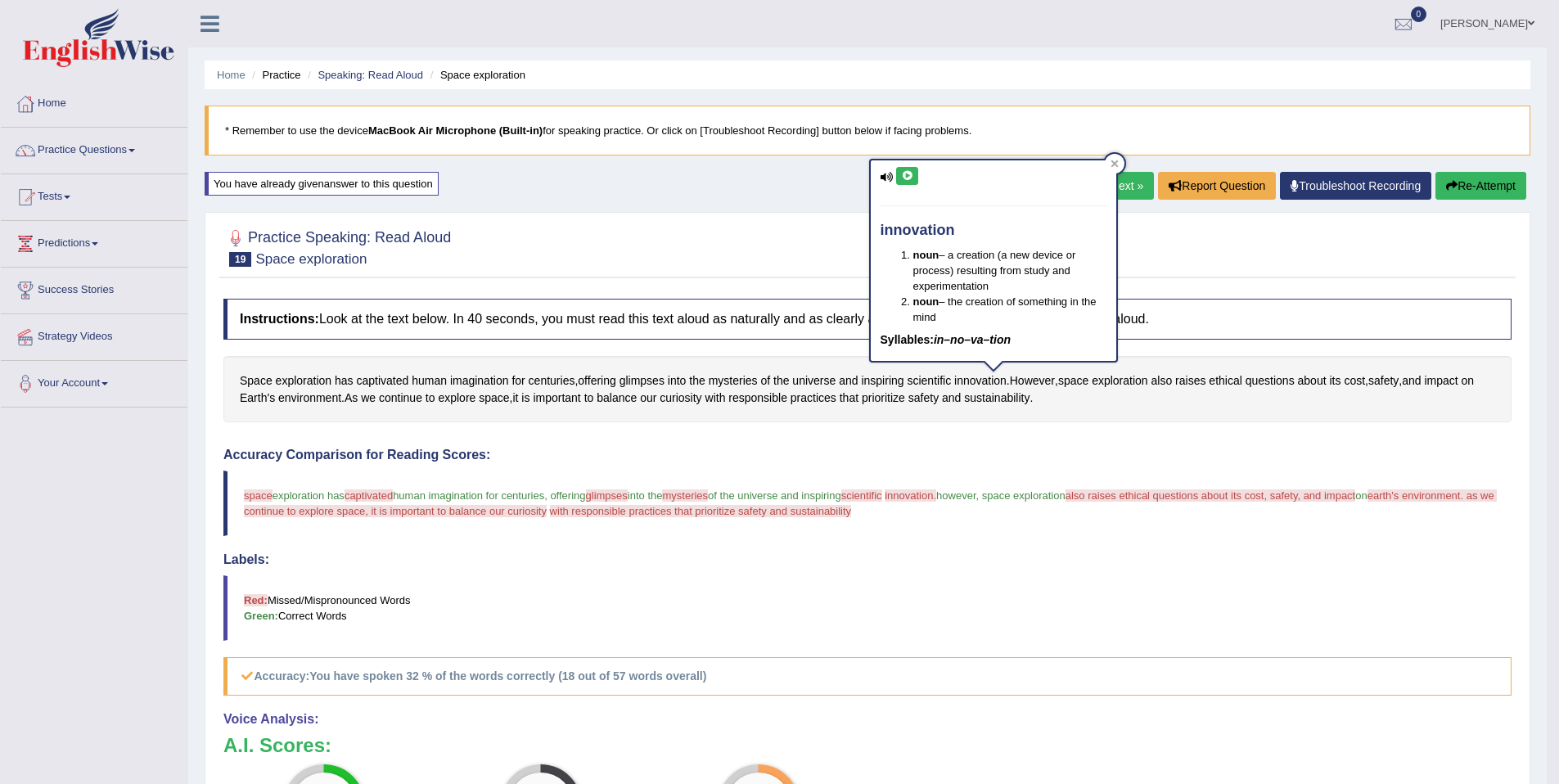
click at [910, 171] on icon at bounding box center [906, 176] width 12 height 10
click at [1490, 176] on button "Re-Attempt" at bounding box center [1481, 186] width 91 height 28
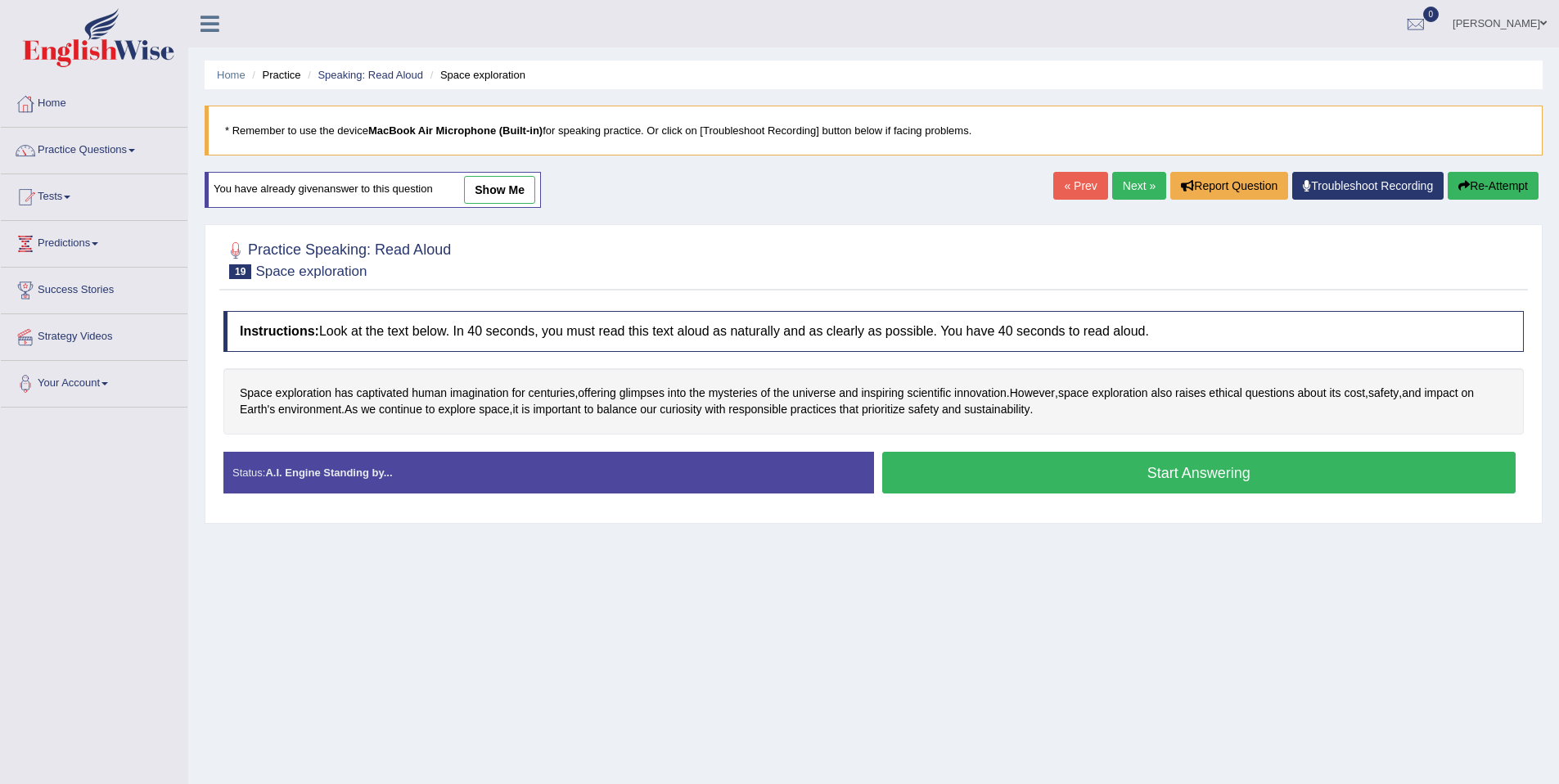
click at [988, 470] on button "Start Answering" at bounding box center [1199, 472] width 634 height 42
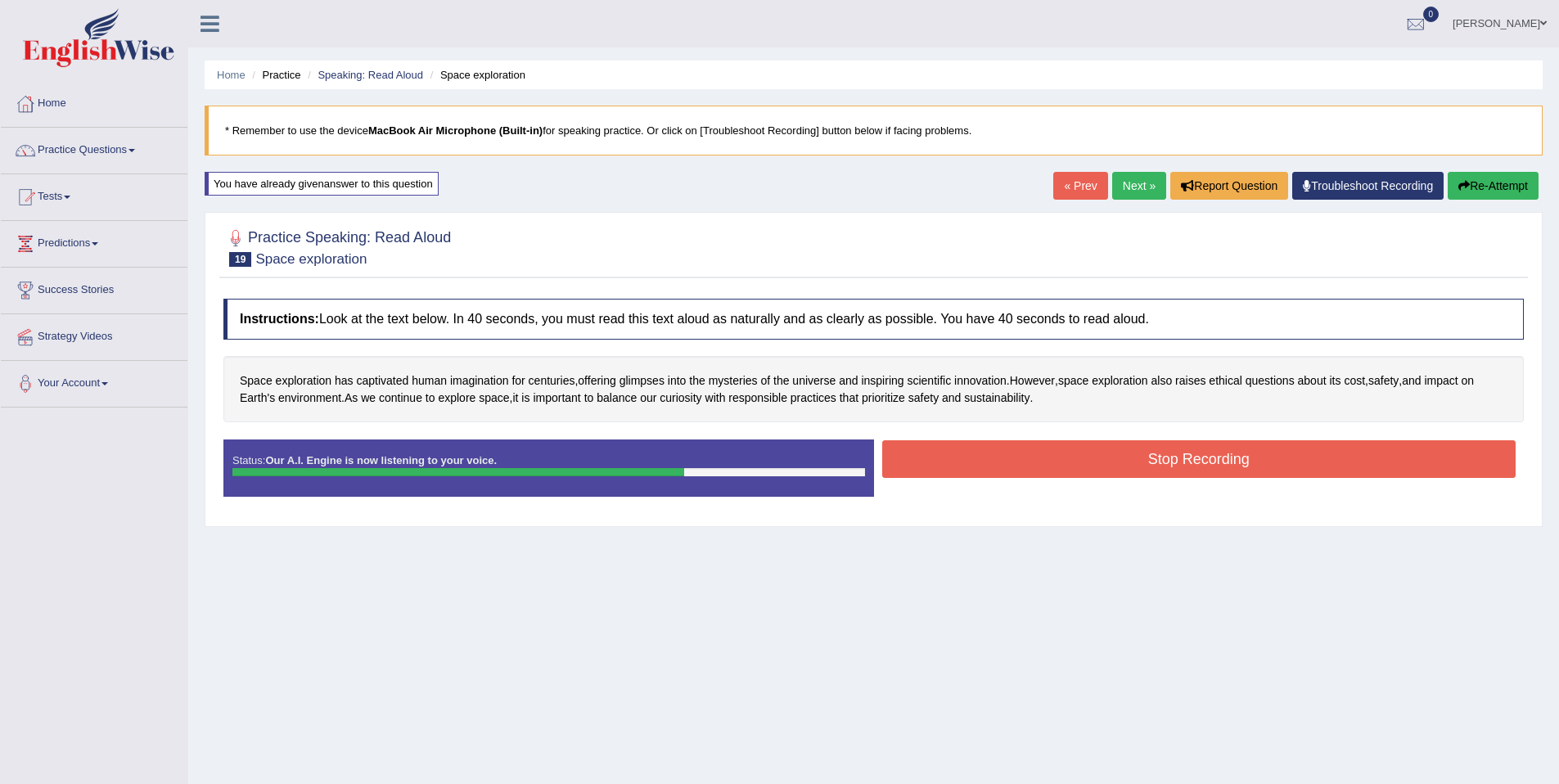
click at [1131, 457] on button "Stop Recording" at bounding box center [1199, 459] width 634 height 38
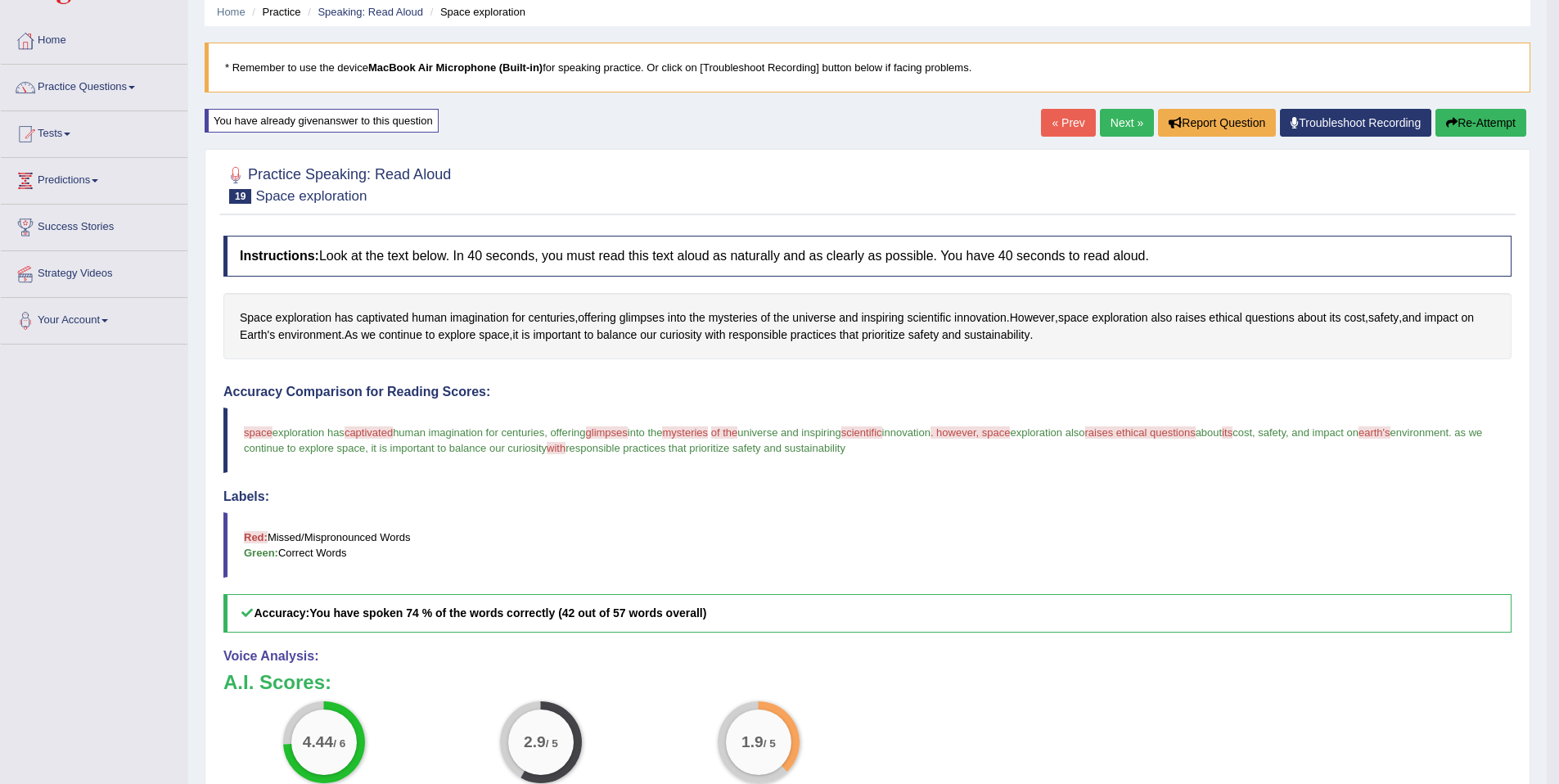
scroll to position [48, 0]
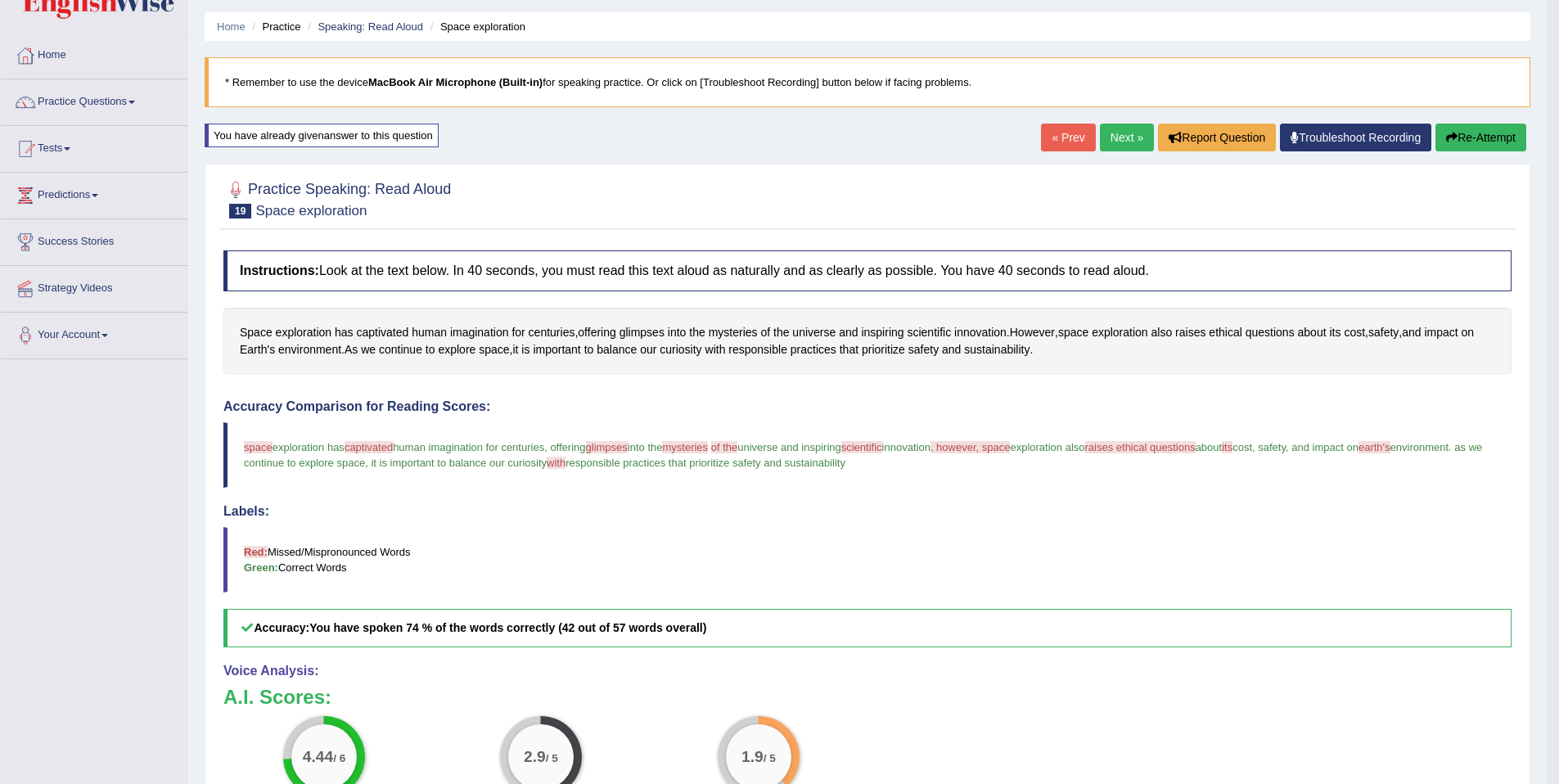
click at [1109, 133] on link "Next »" at bounding box center [1127, 137] width 54 height 28
